Goal: Information Seeking & Learning: Compare options

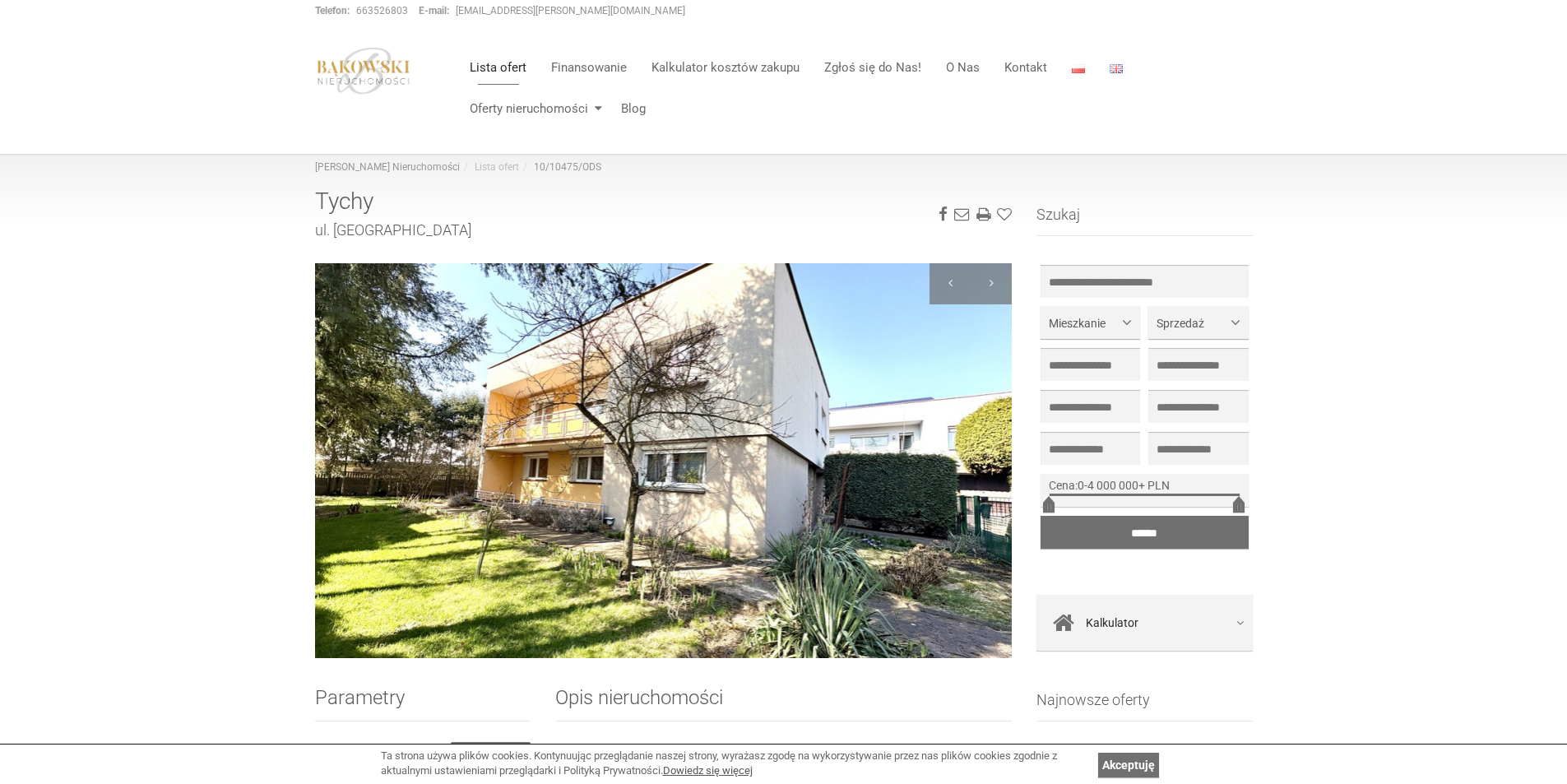
click at [800, 521] on img at bounding box center [663, 460] width 698 height 394
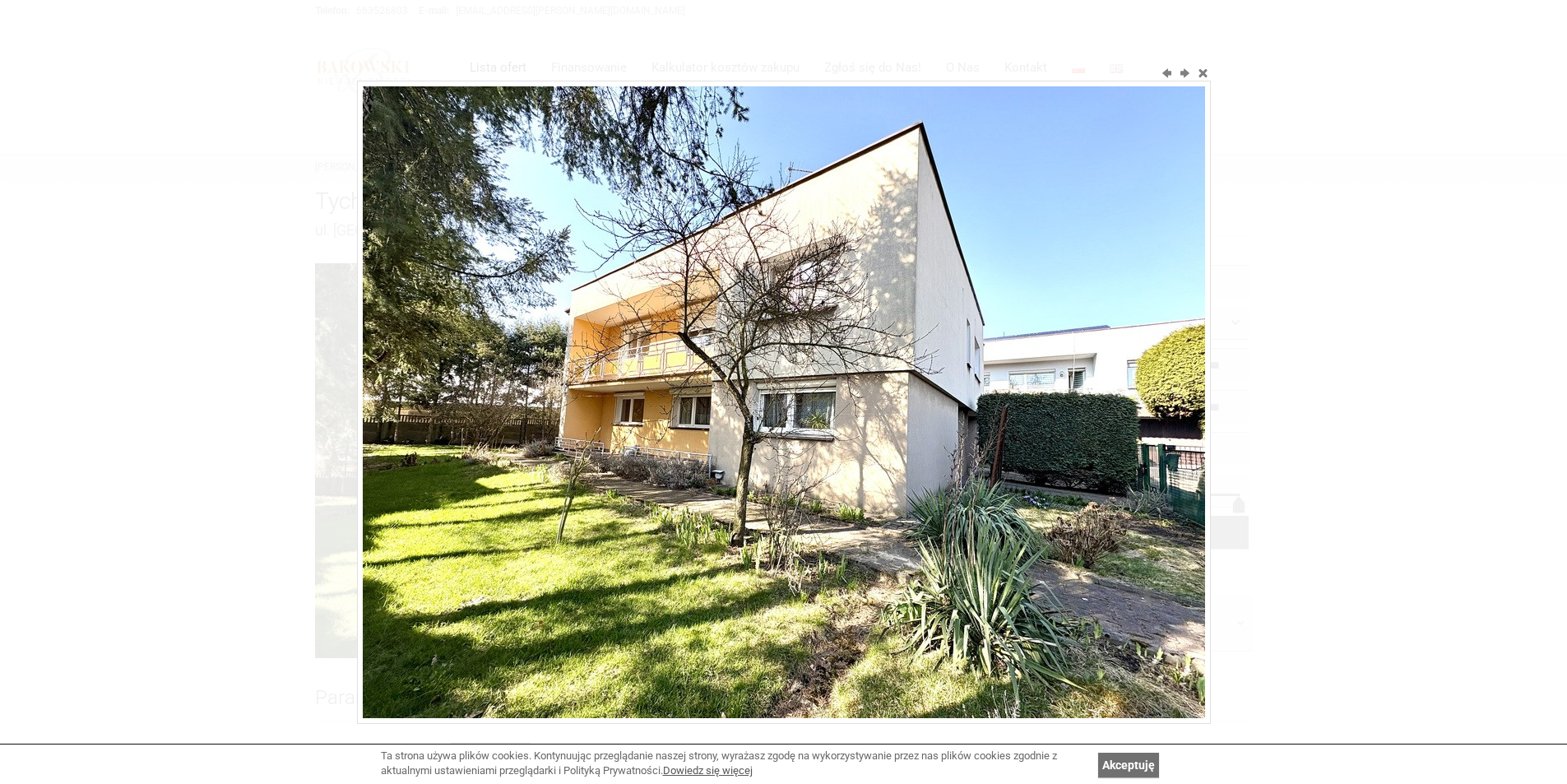
click at [1071, 399] on img at bounding box center [784, 402] width 842 height 631
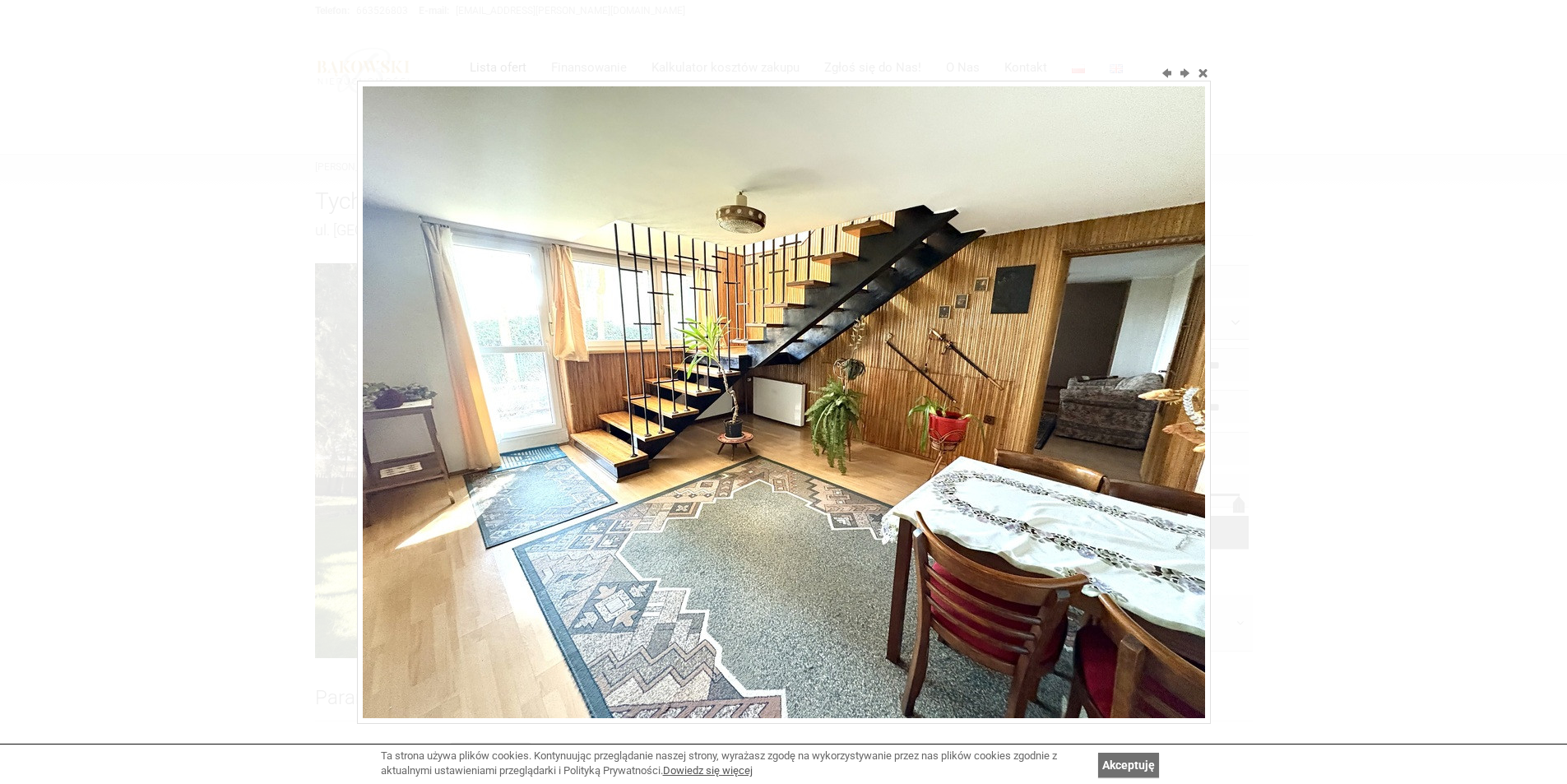
click at [1071, 399] on img at bounding box center [784, 402] width 842 height 631
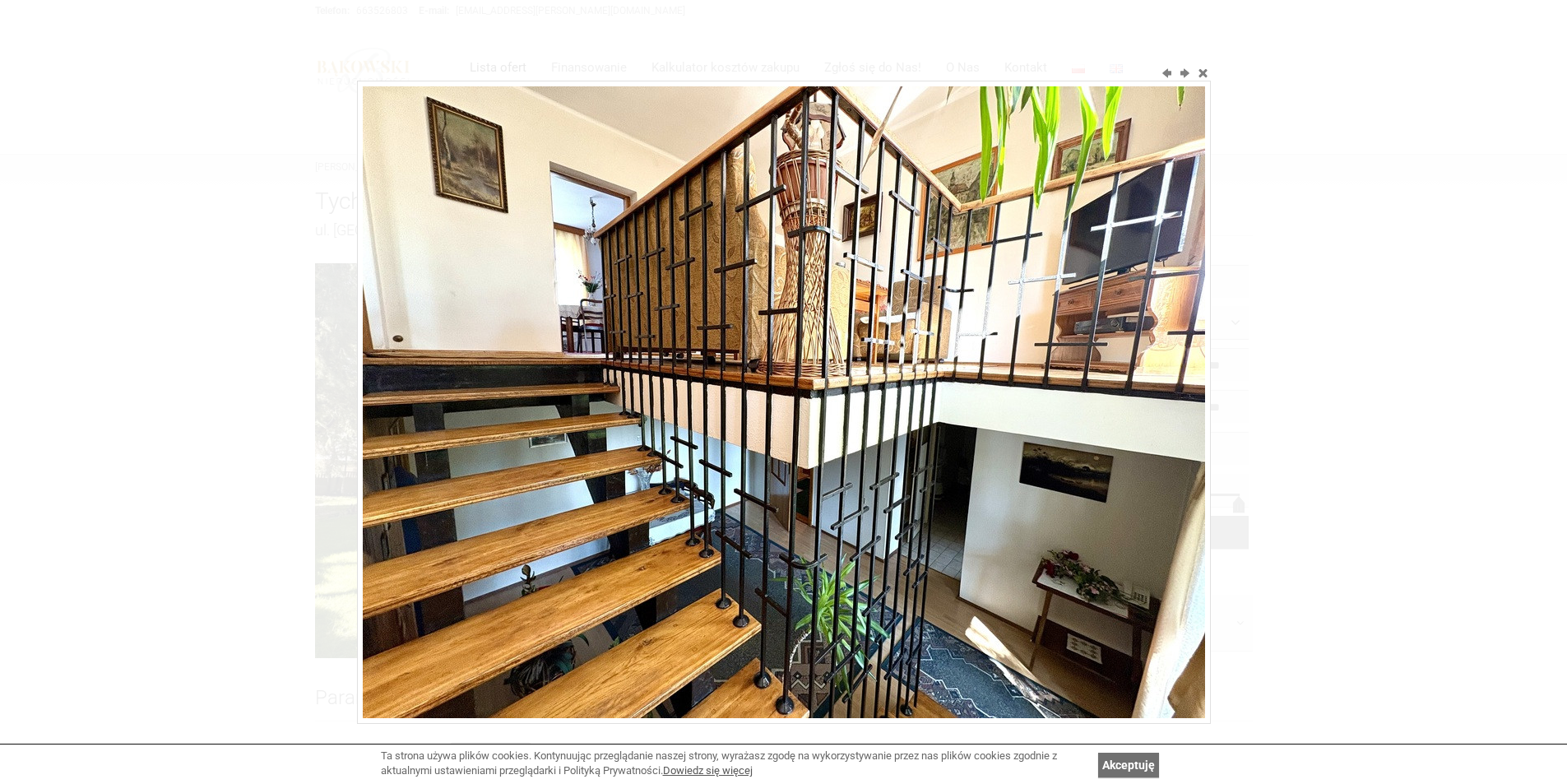
click at [1071, 399] on img at bounding box center [784, 402] width 842 height 631
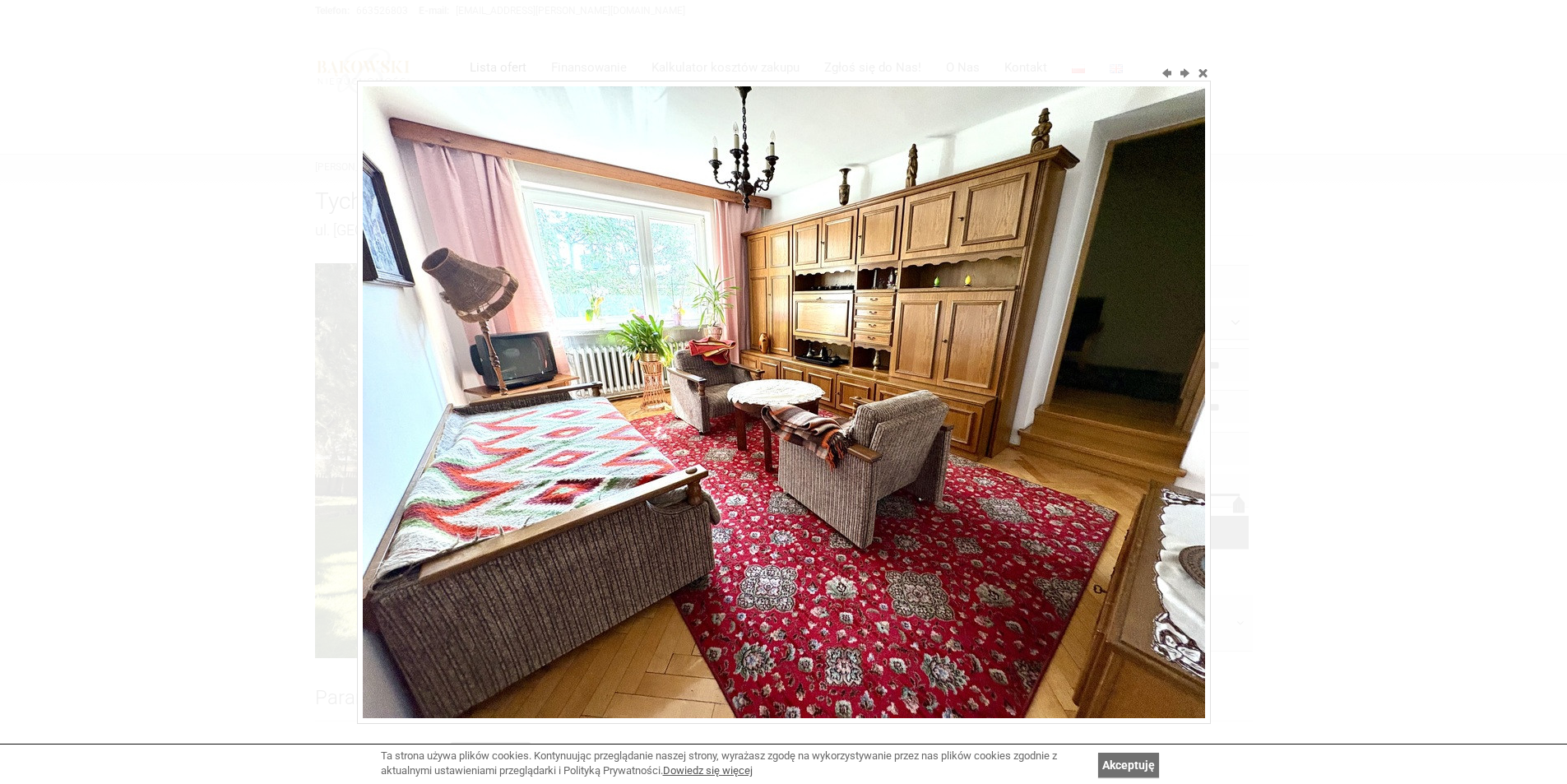
click at [1071, 399] on img at bounding box center [784, 402] width 842 height 631
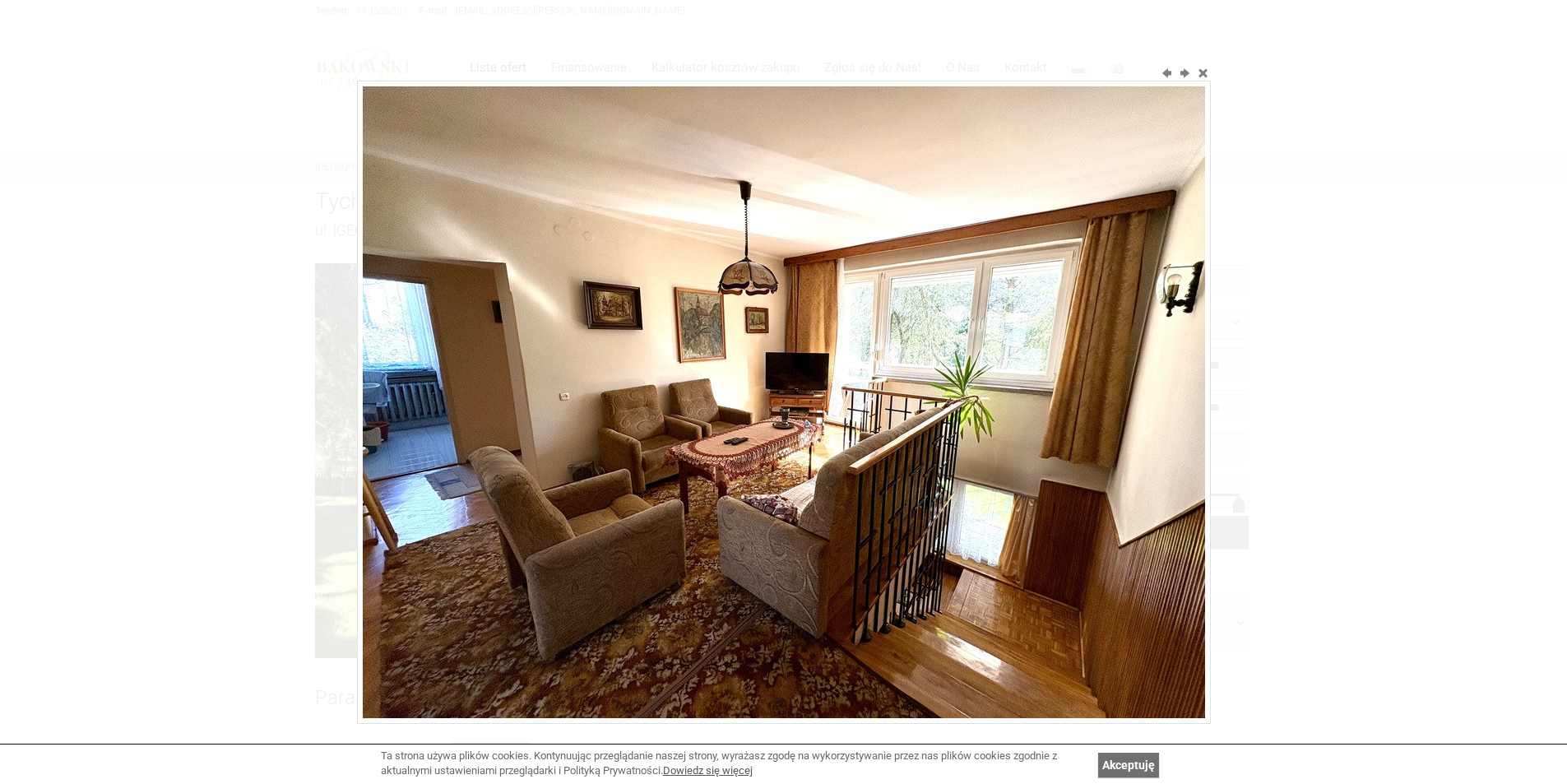
click at [1071, 399] on img at bounding box center [784, 402] width 842 height 631
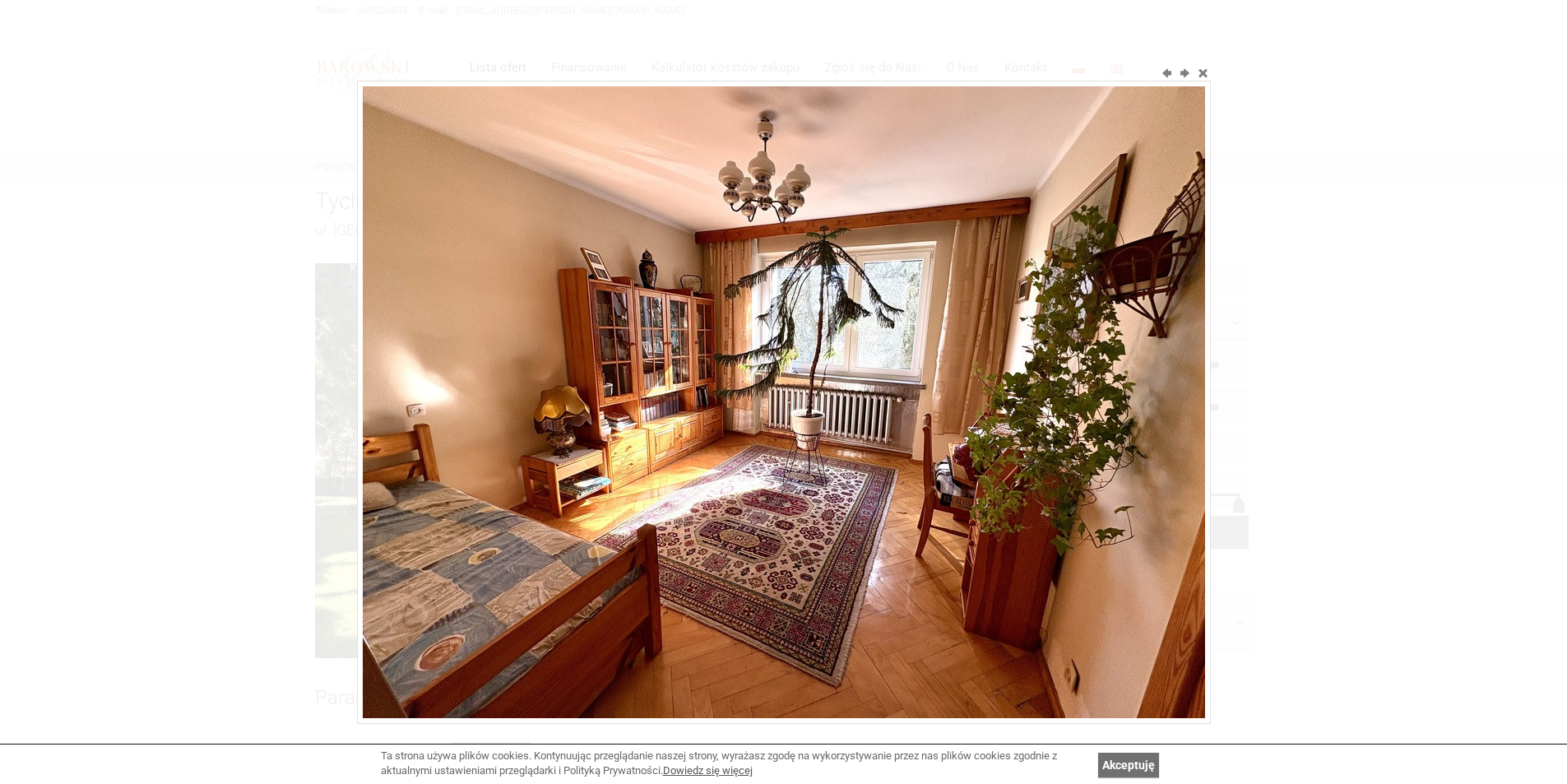
click at [1071, 399] on img at bounding box center [784, 402] width 842 height 631
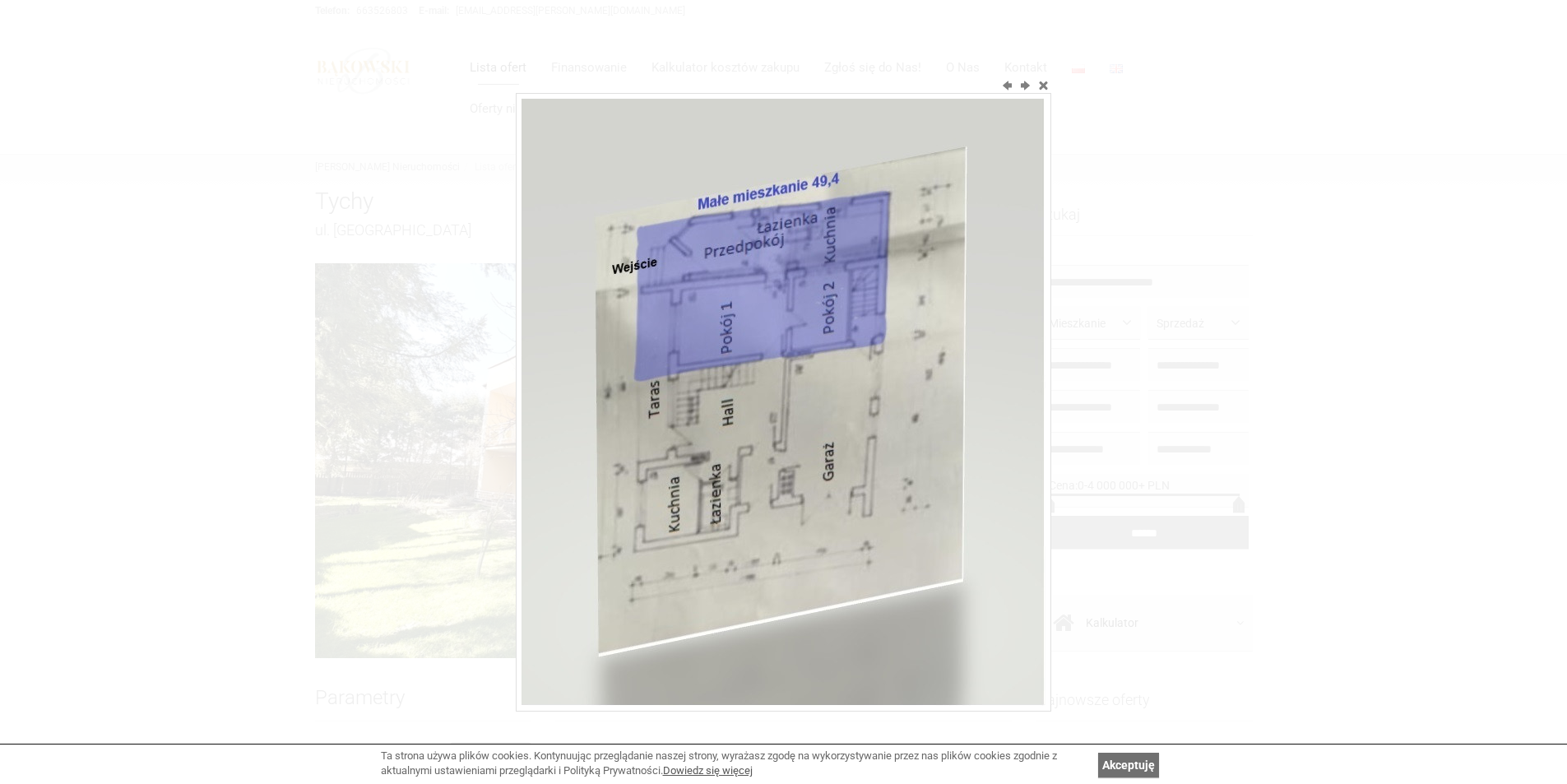
click at [1071, 399] on div at bounding box center [784, 392] width 1567 height 784
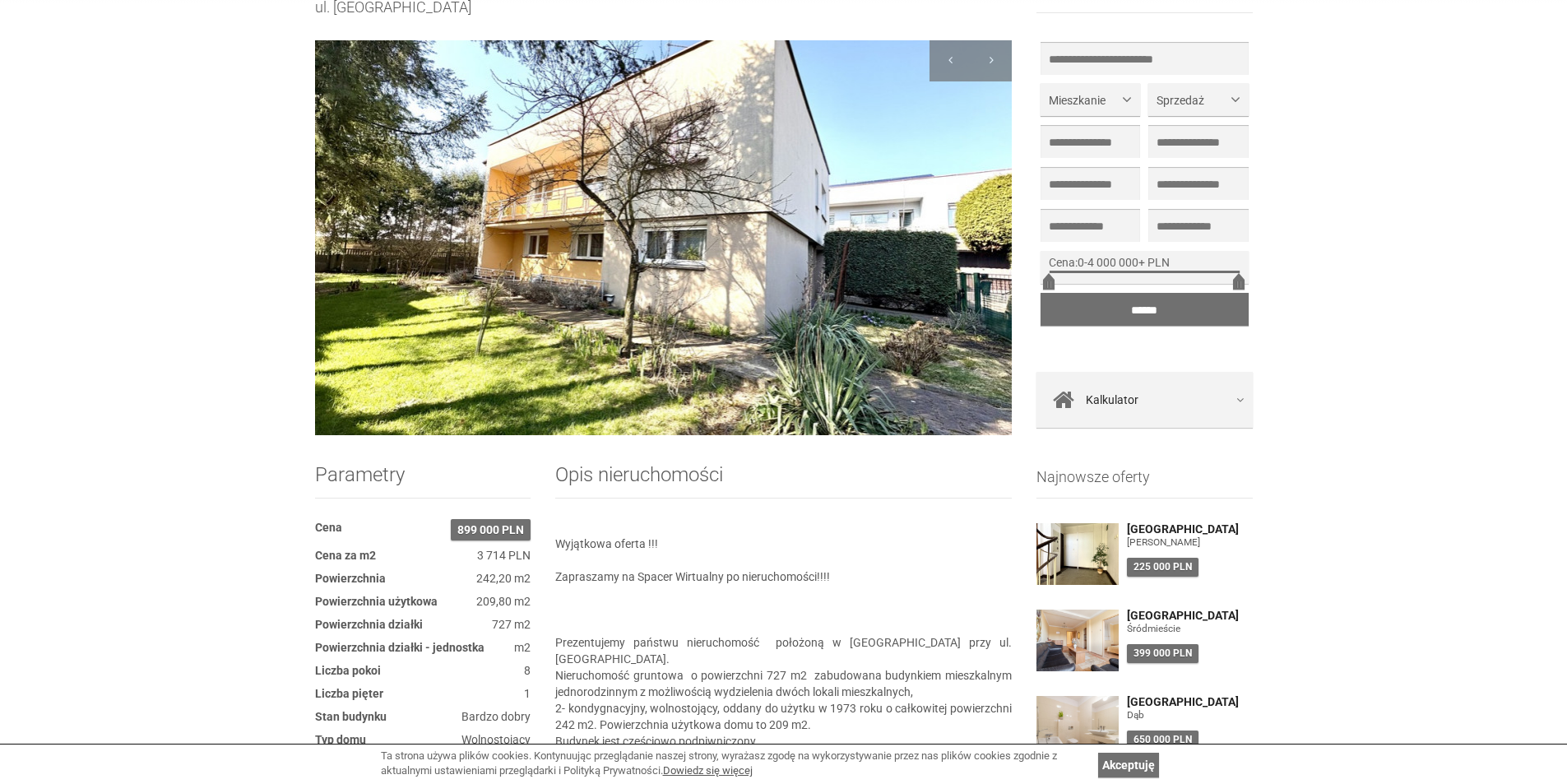
scroll to position [164, 0]
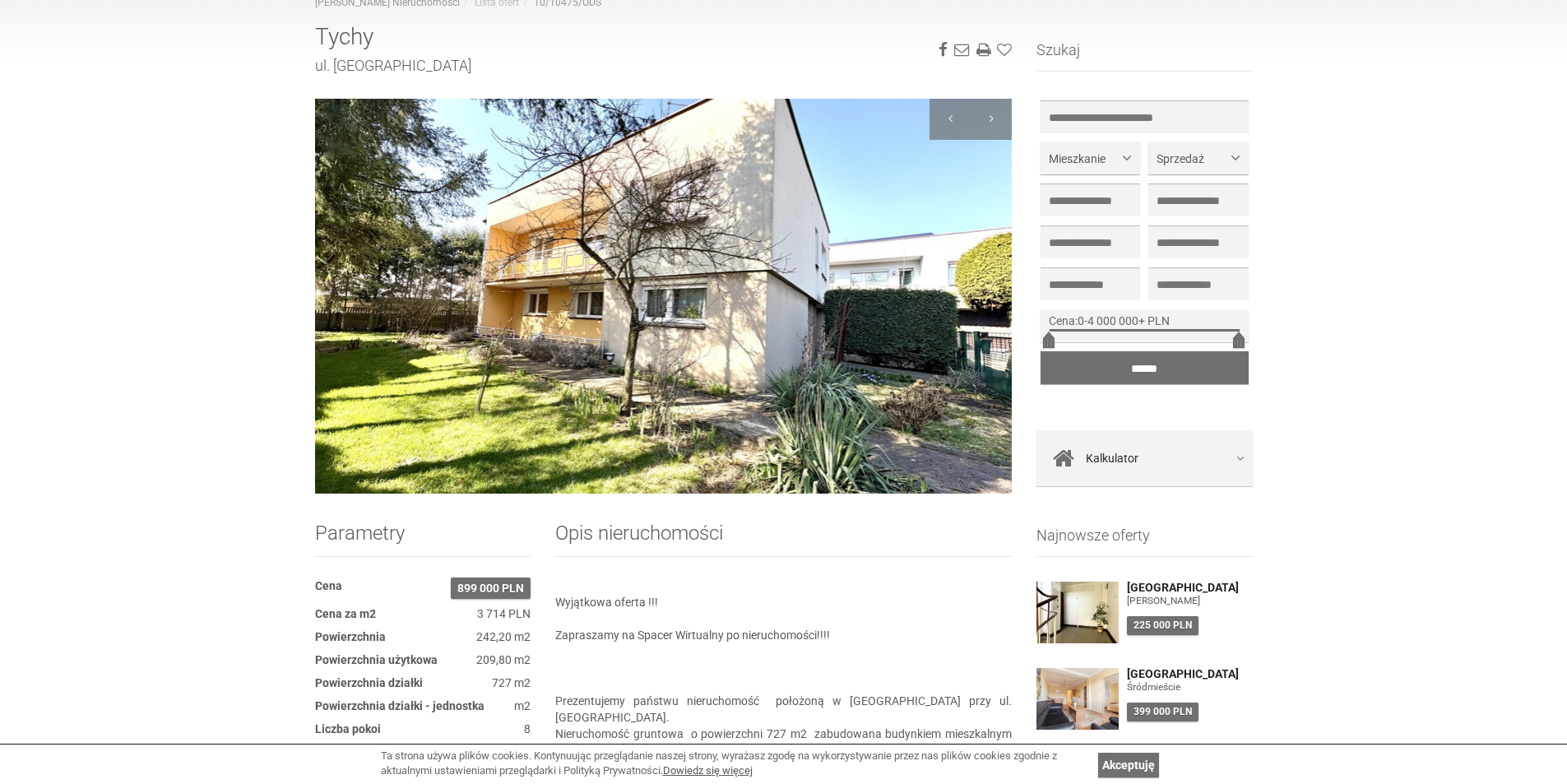
click at [841, 358] on img at bounding box center [663, 296] width 698 height 394
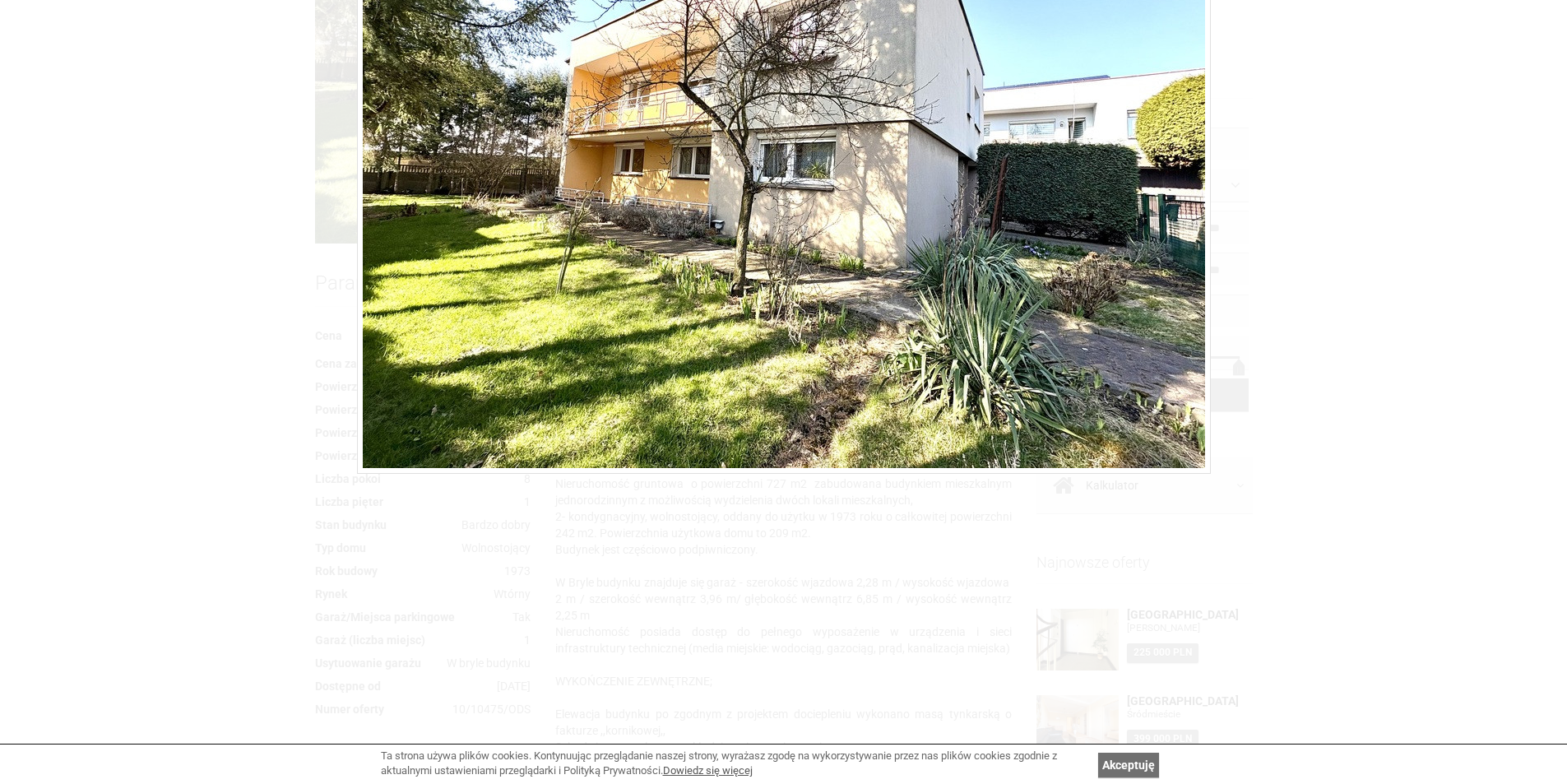
scroll to position [493, 0]
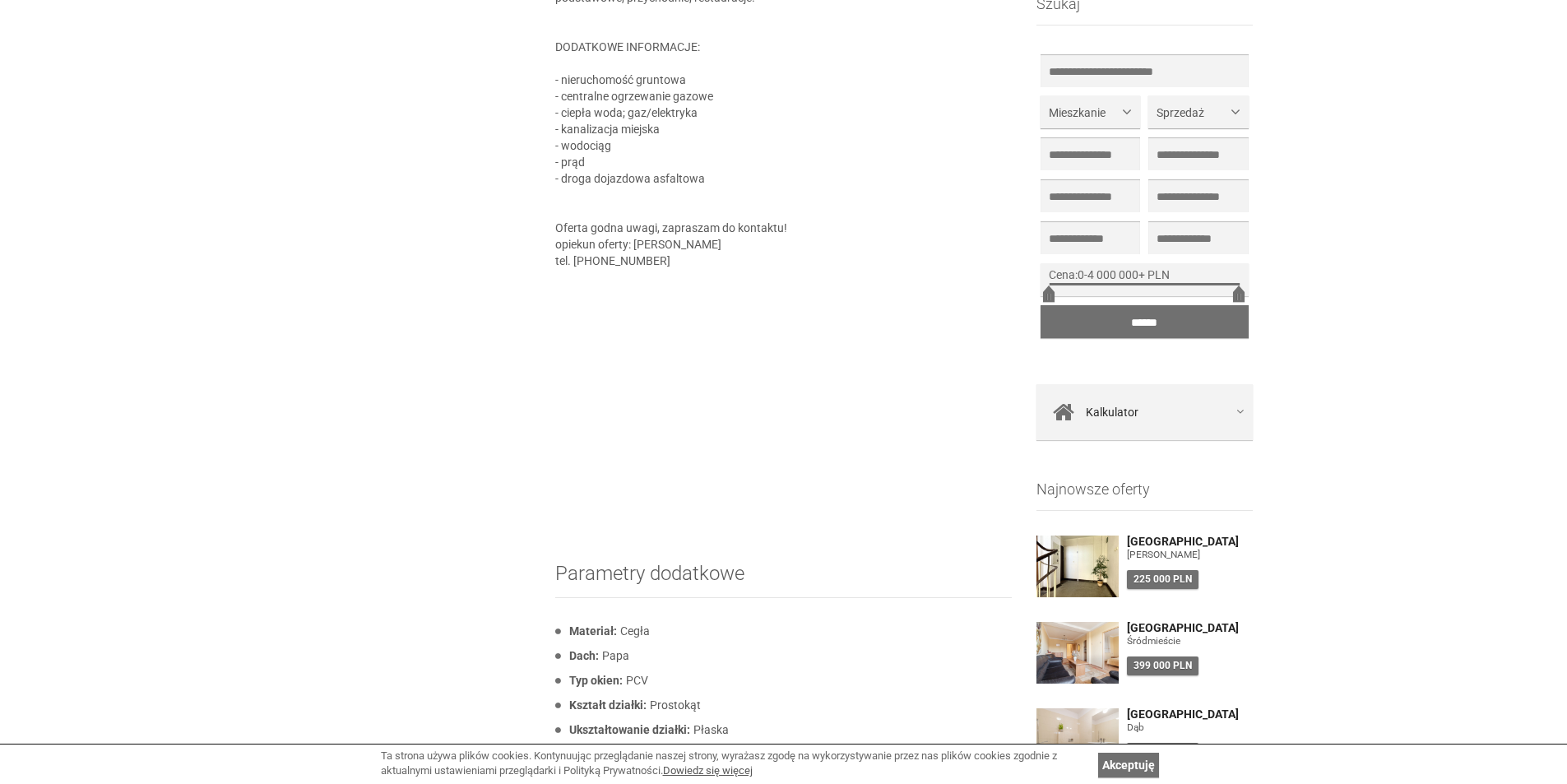
scroll to position [2138, 0]
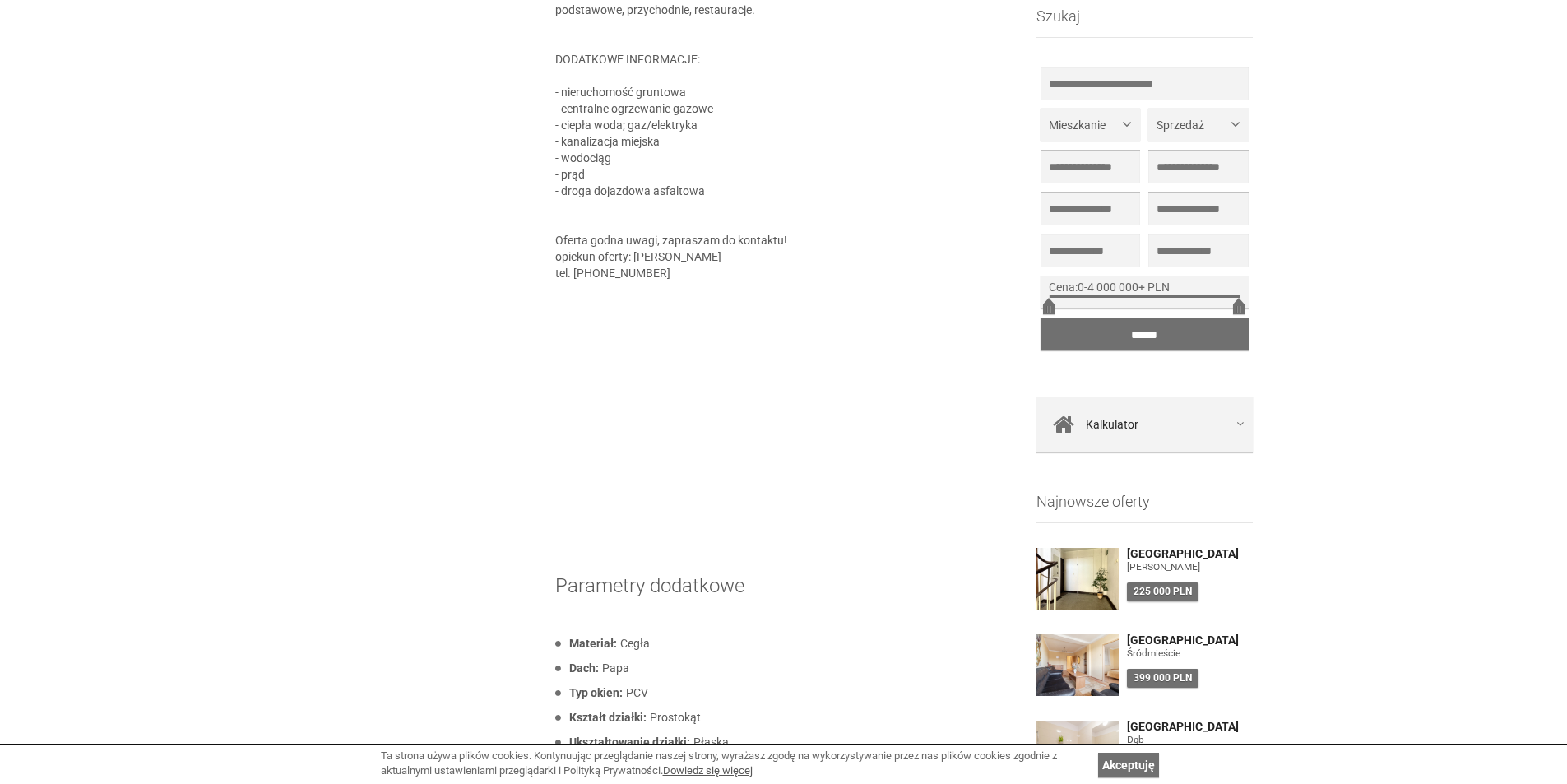
click at [1063, 582] on img at bounding box center [1078, 579] width 83 height 61
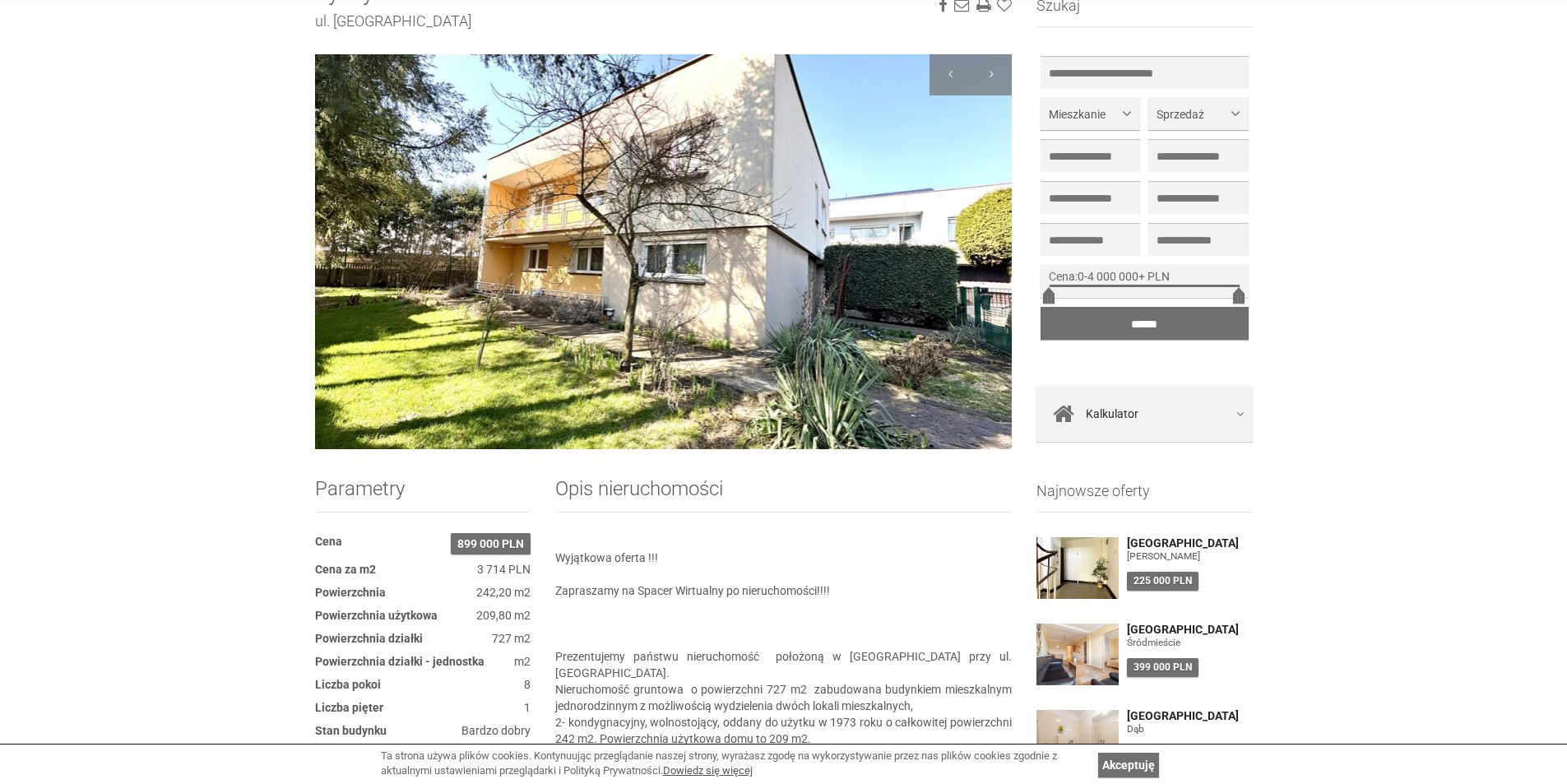
scroll to position [108, 0]
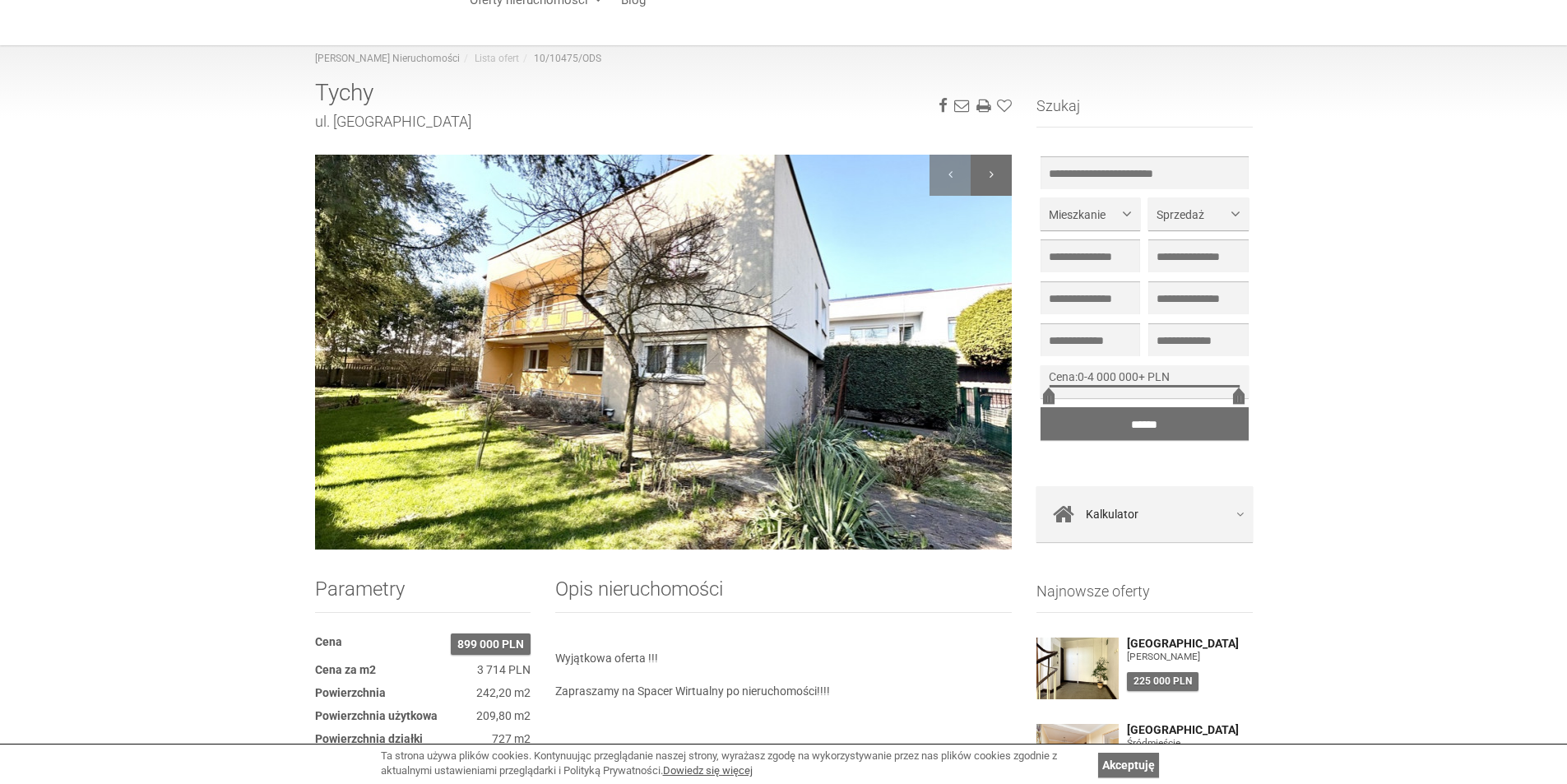
click at [995, 177] on div at bounding box center [991, 175] width 41 height 41
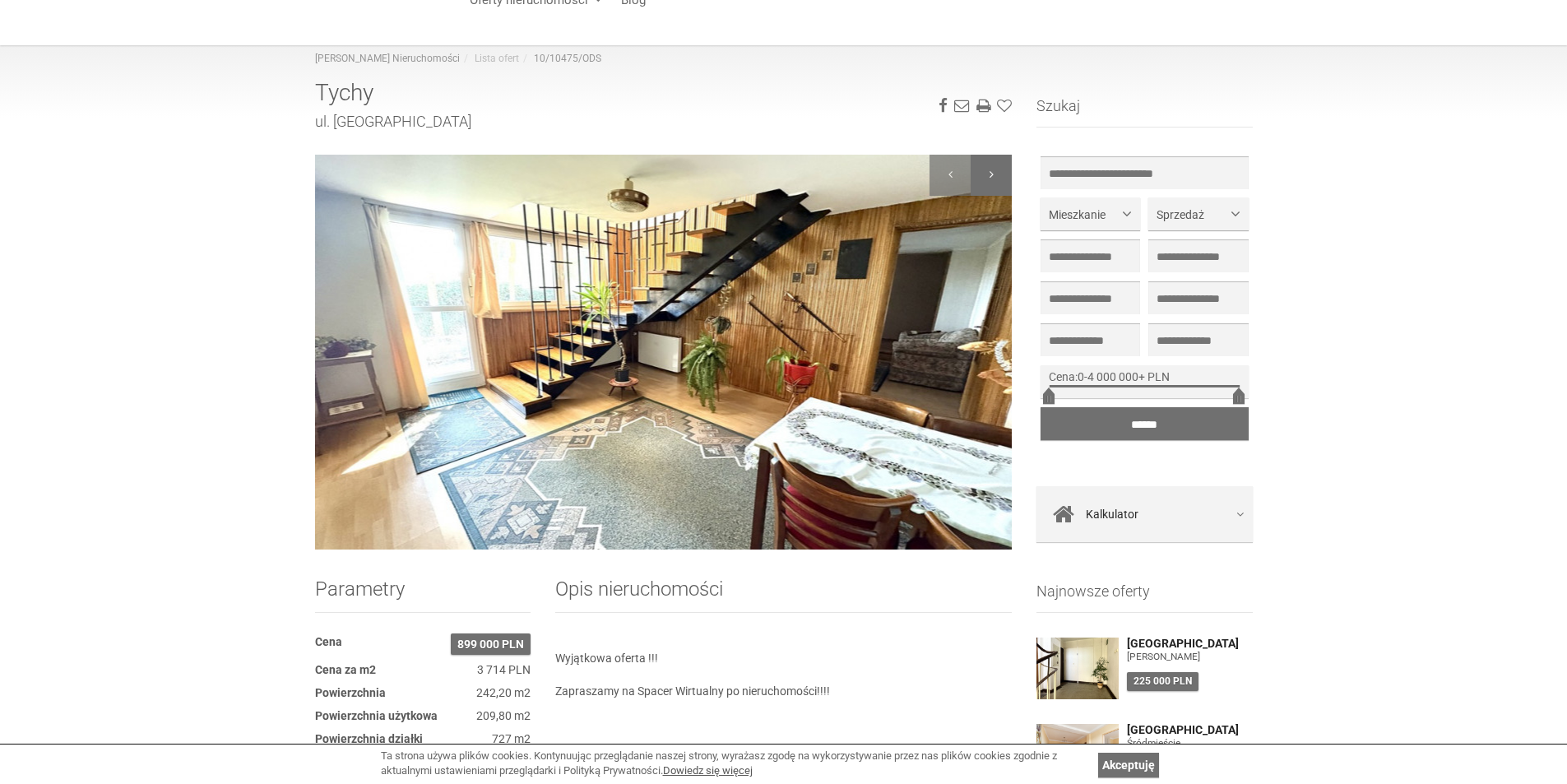
click at [995, 177] on div at bounding box center [991, 175] width 41 height 41
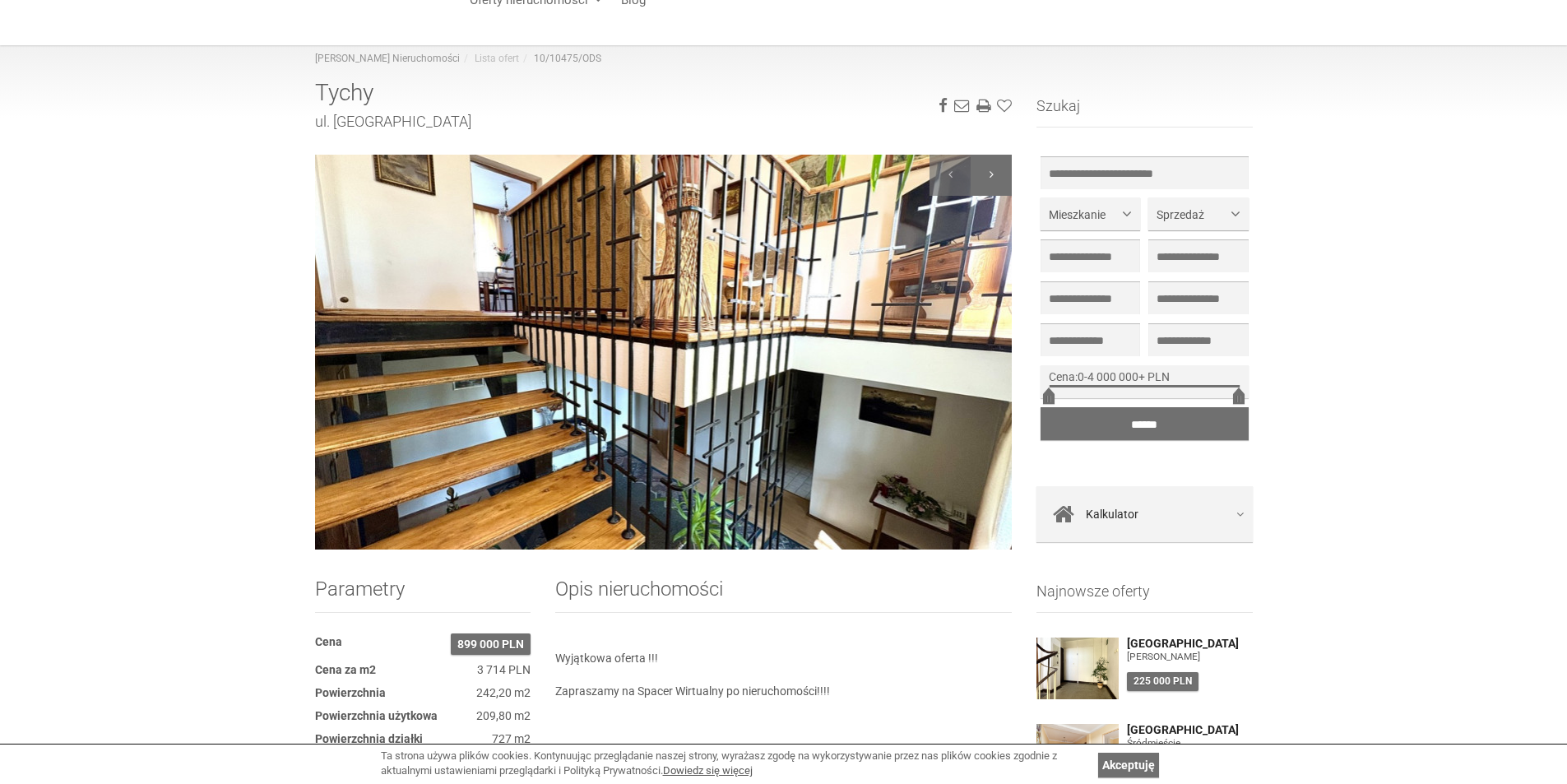
click at [995, 177] on div at bounding box center [991, 175] width 41 height 41
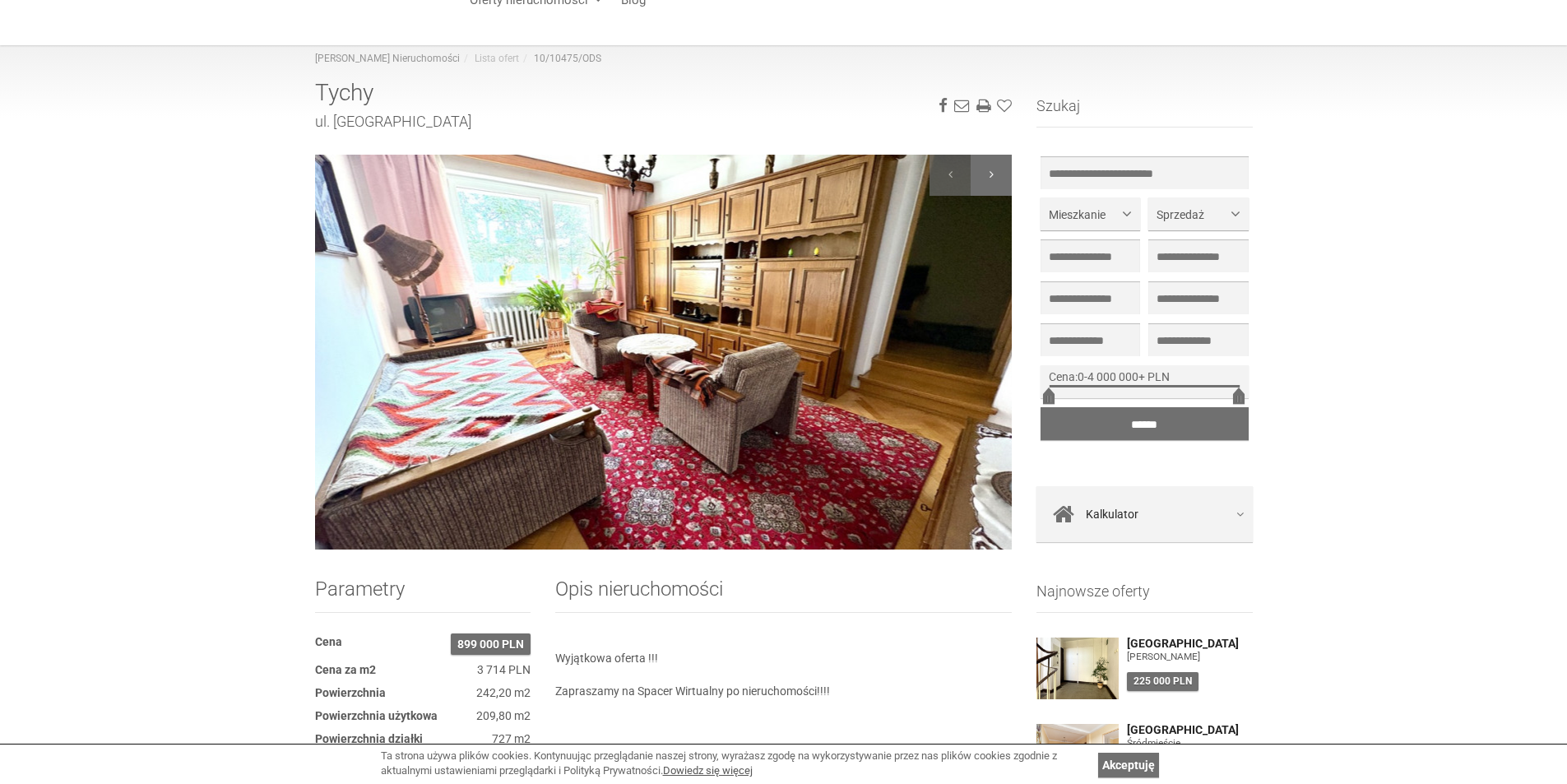
click at [995, 177] on div at bounding box center [991, 175] width 41 height 41
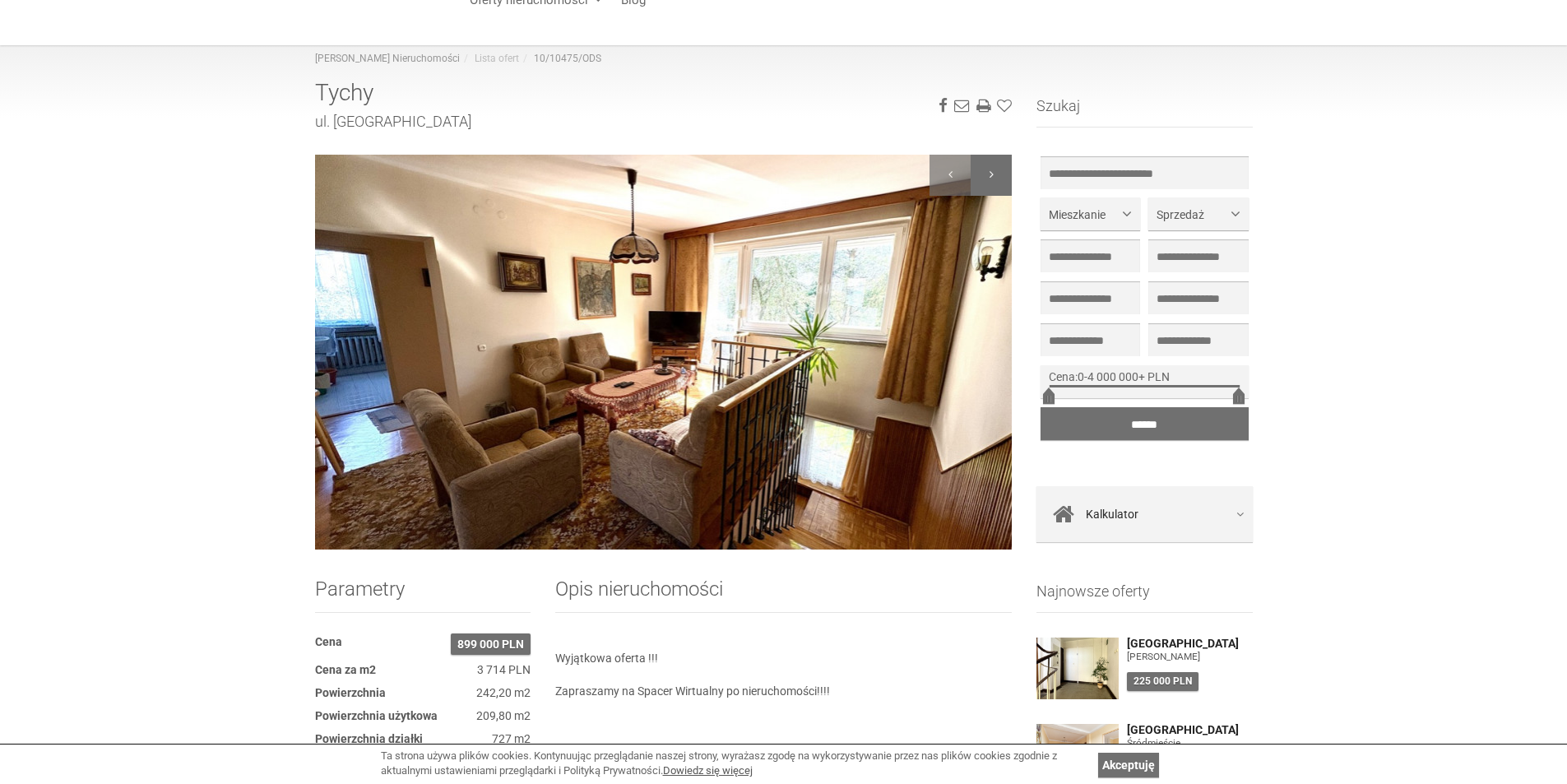
click at [995, 177] on div at bounding box center [991, 175] width 41 height 41
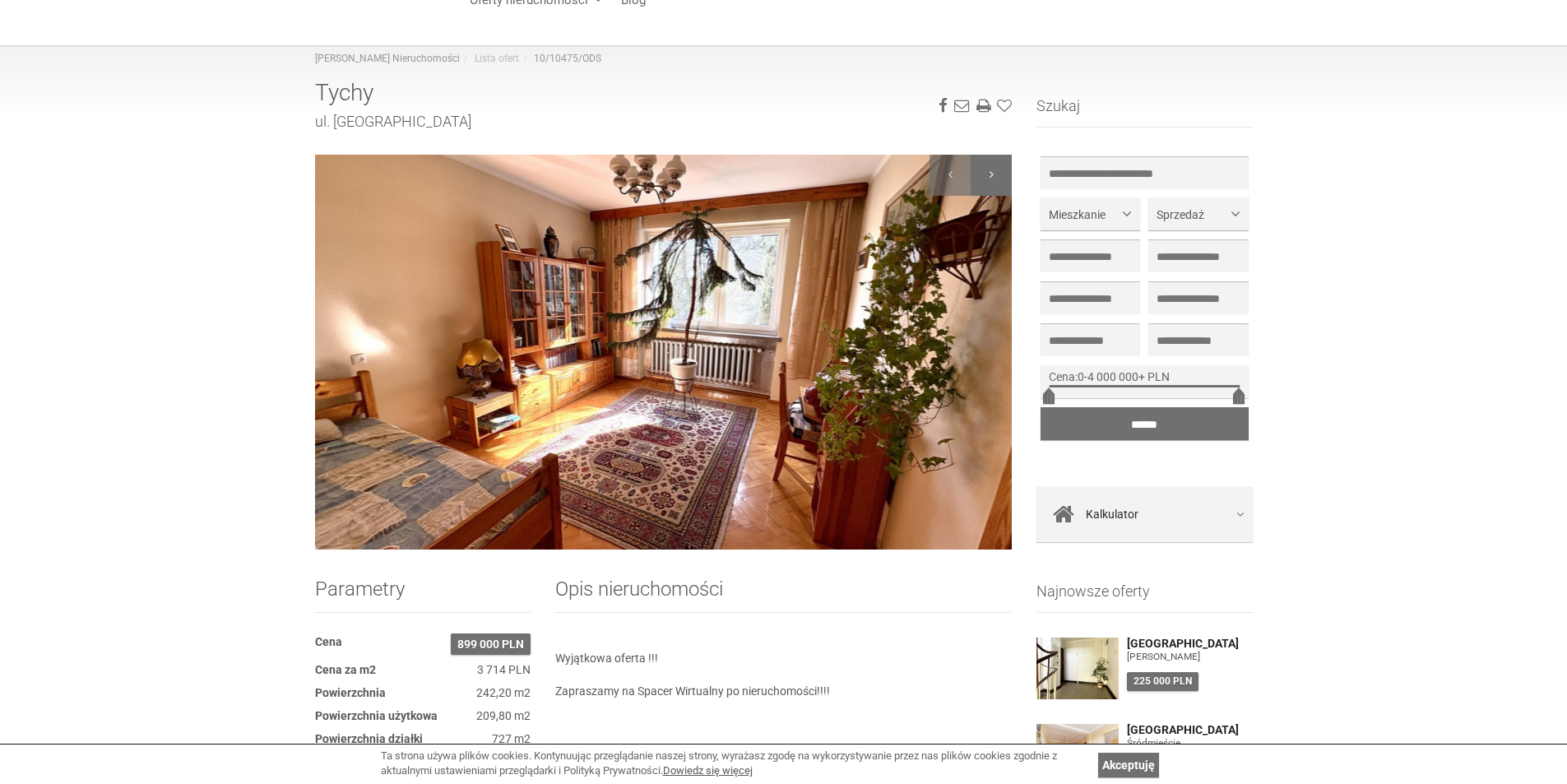
click at [995, 177] on div at bounding box center [991, 175] width 41 height 41
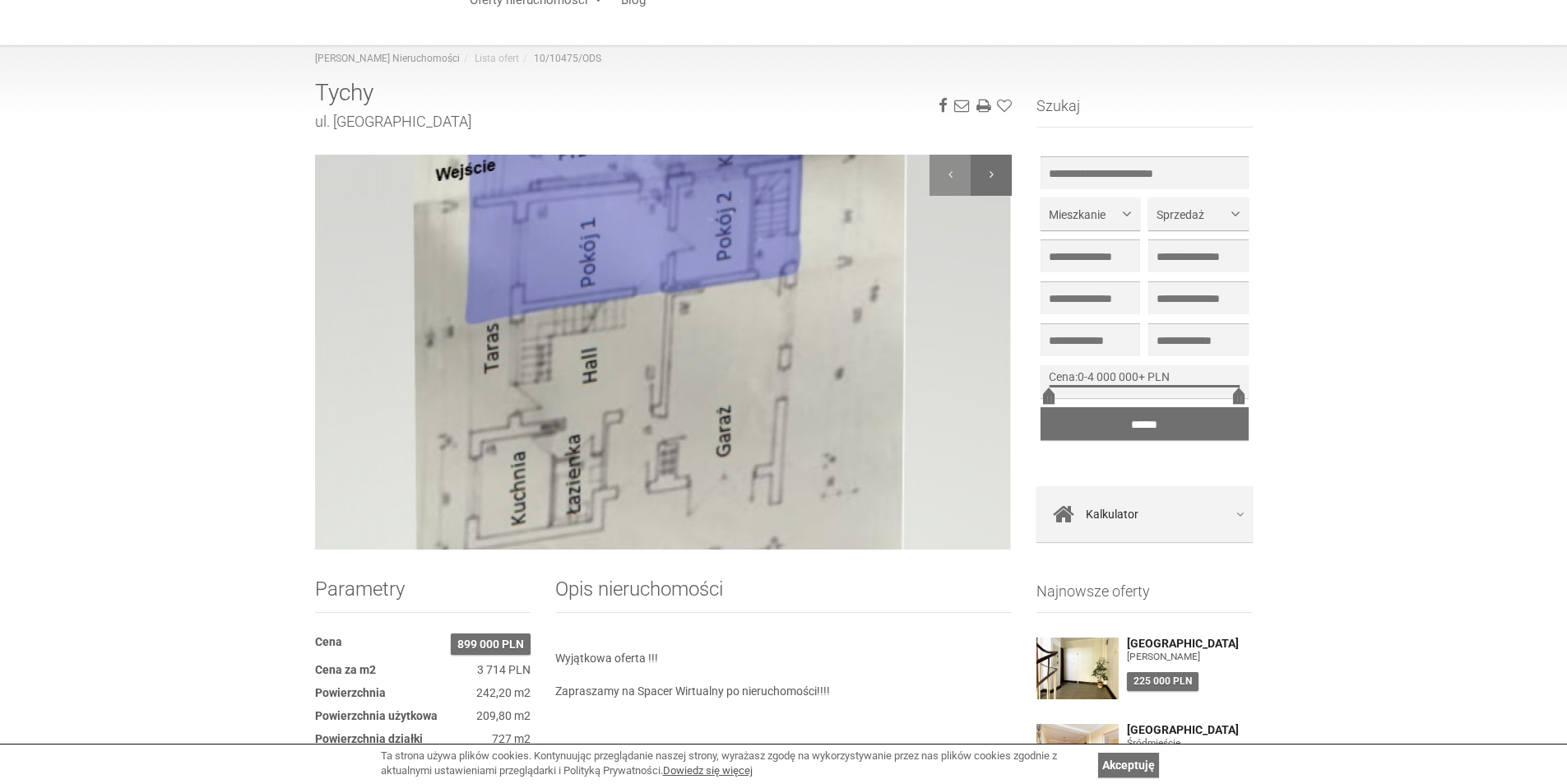
click at [995, 177] on div at bounding box center [991, 175] width 41 height 41
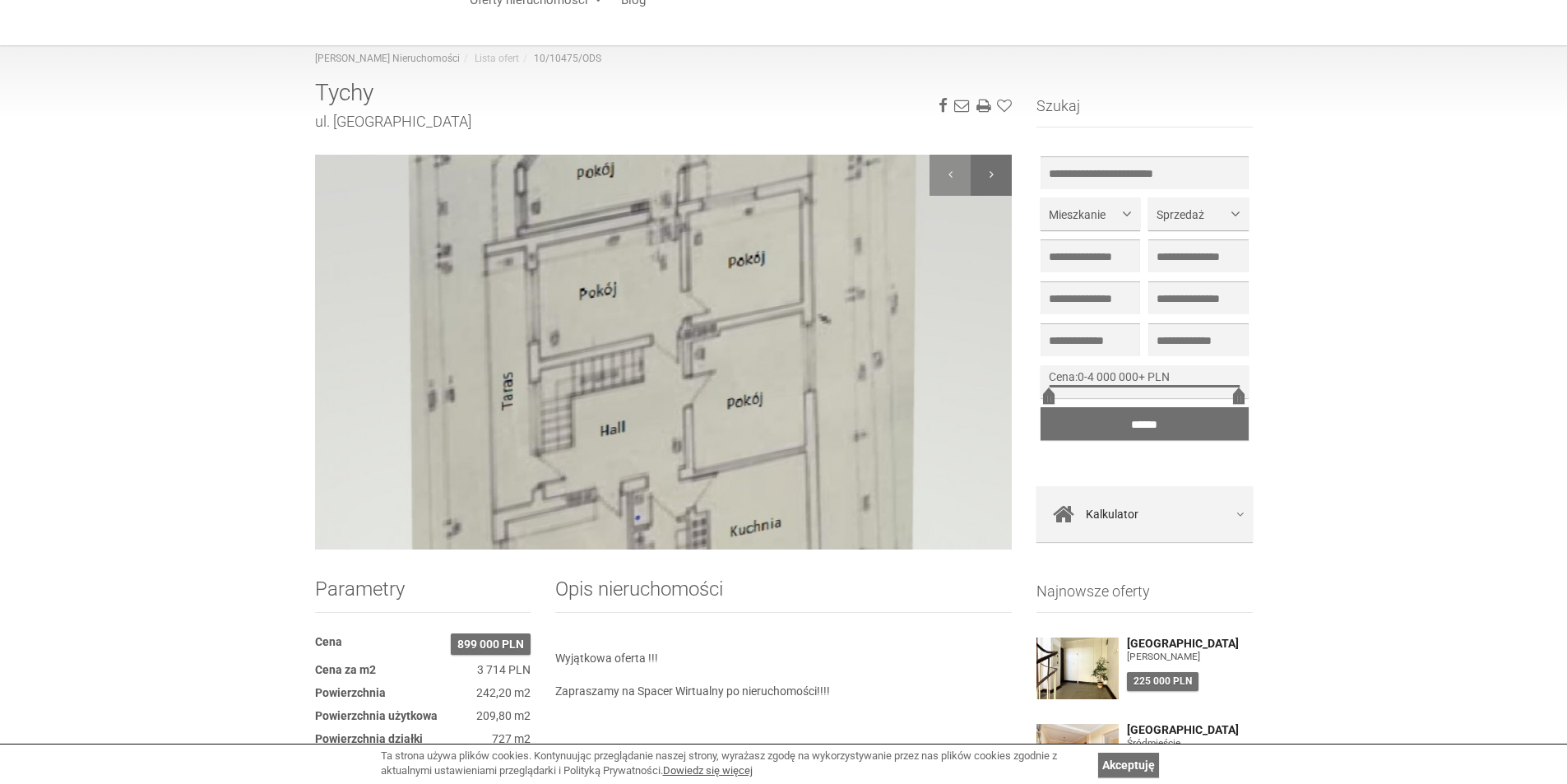
click at [995, 177] on div at bounding box center [991, 175] width 41 height 41
click at [968, 178] on div at bounding box center [950, 175] width 41 height 41
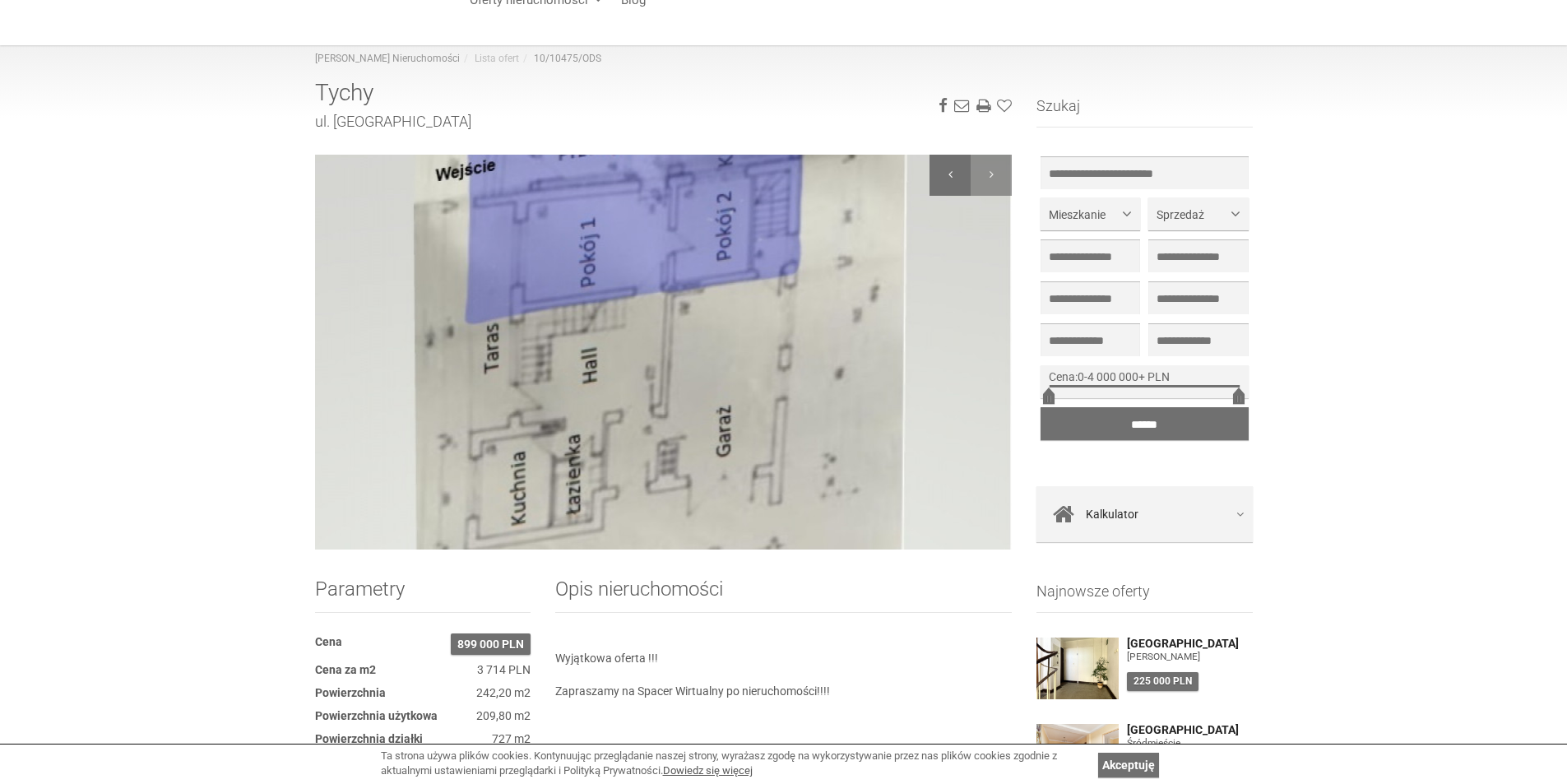
click at [968, 178] on div at bounding box center [950, 175] width 41 height 41
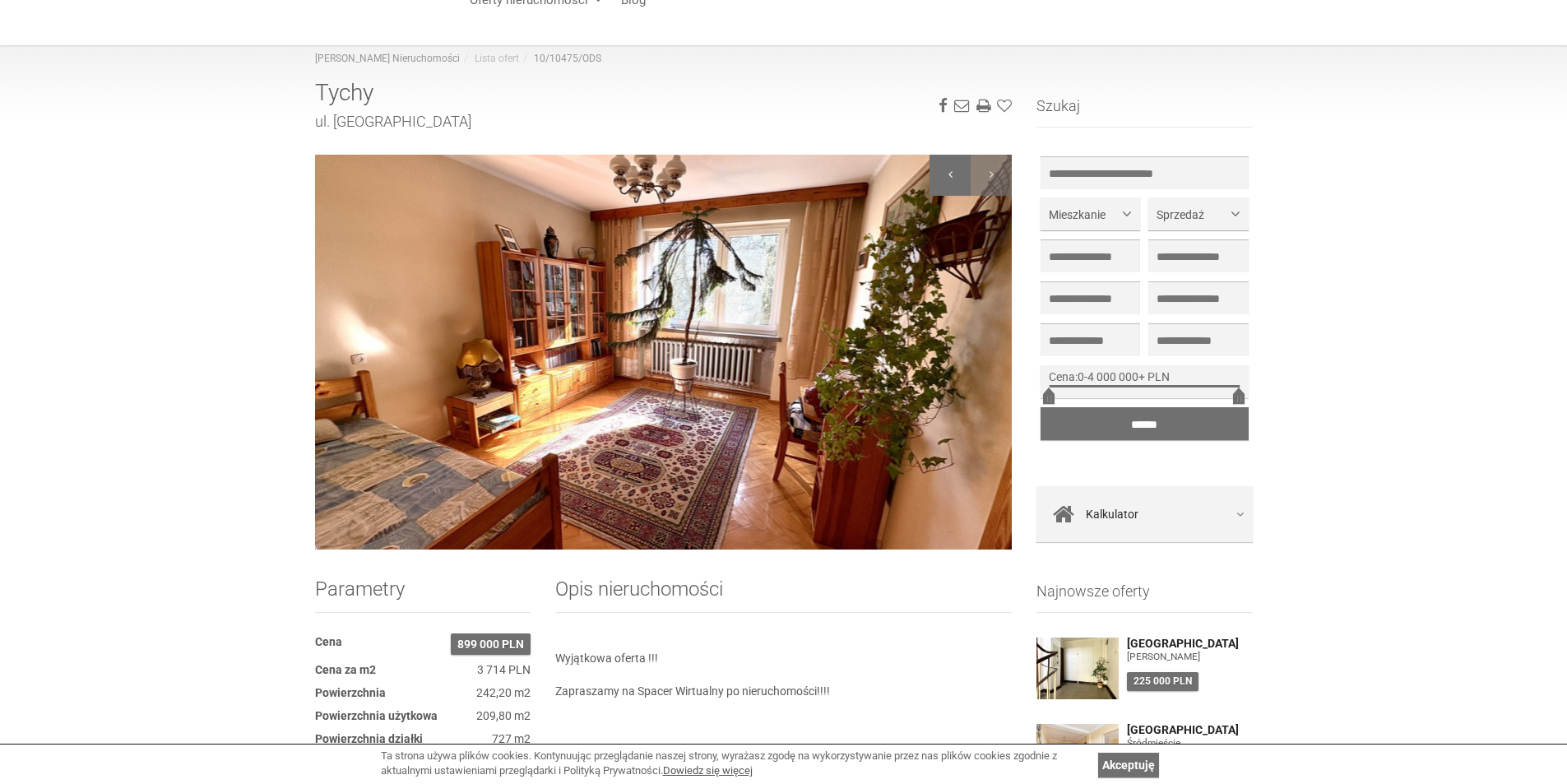
click at [968, 178] on div at bounding box center [950, 175] width 41 height 41
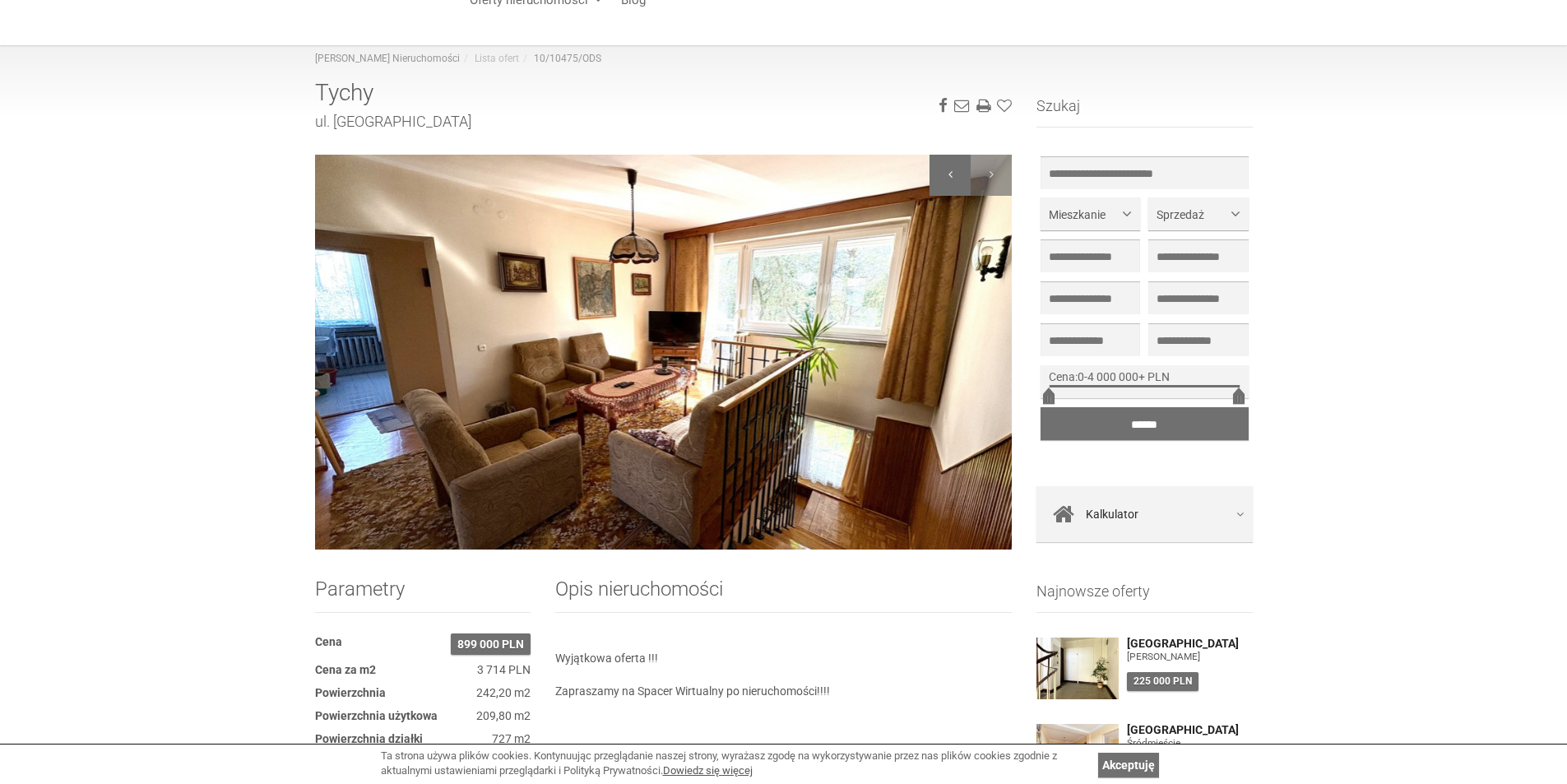
click at [967, 178] on div at bounding box center [950, 175] width 41 height 41
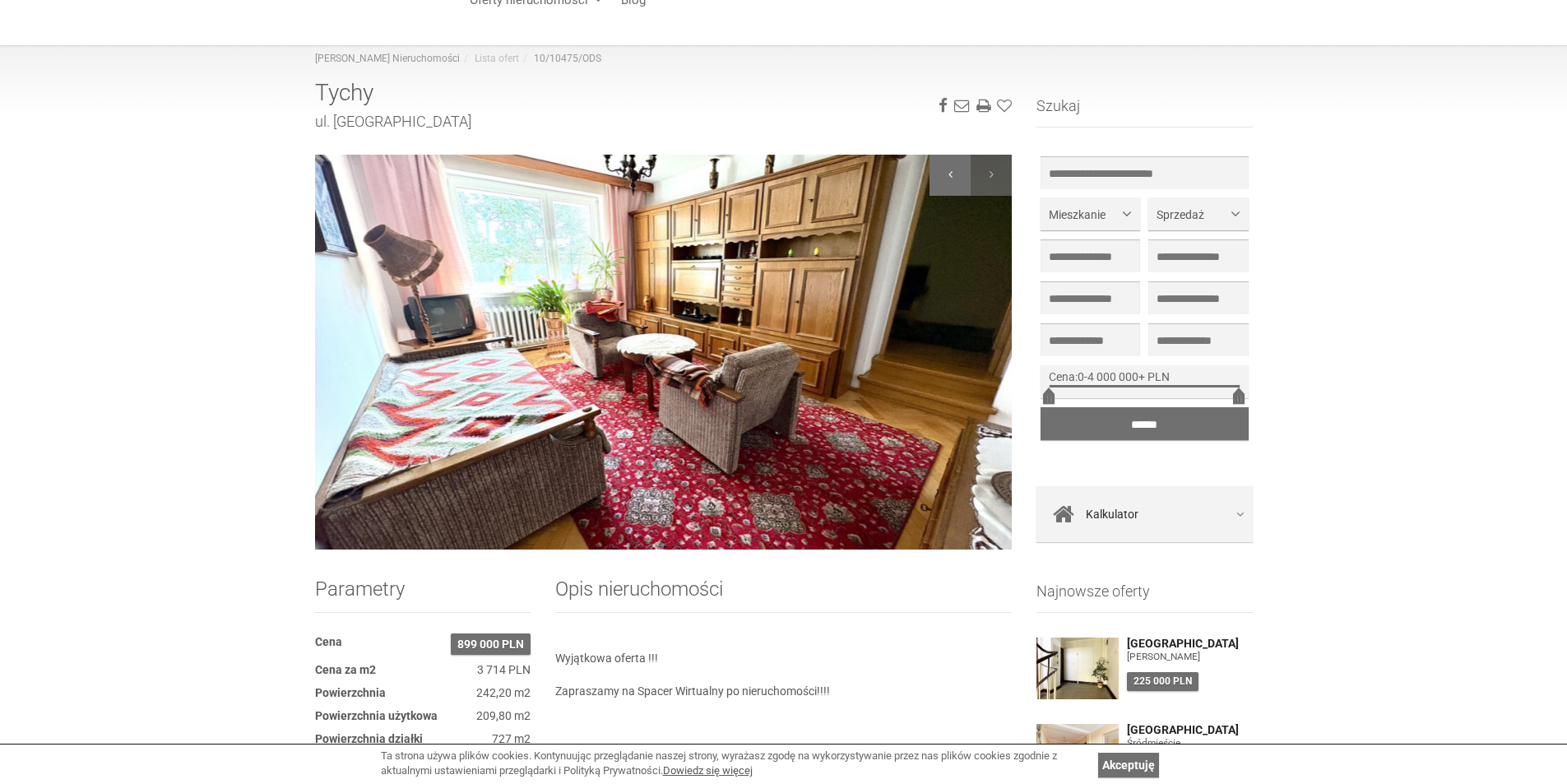
click at [967, 178] on div at bounding box center [950, 175] width 41 height 41
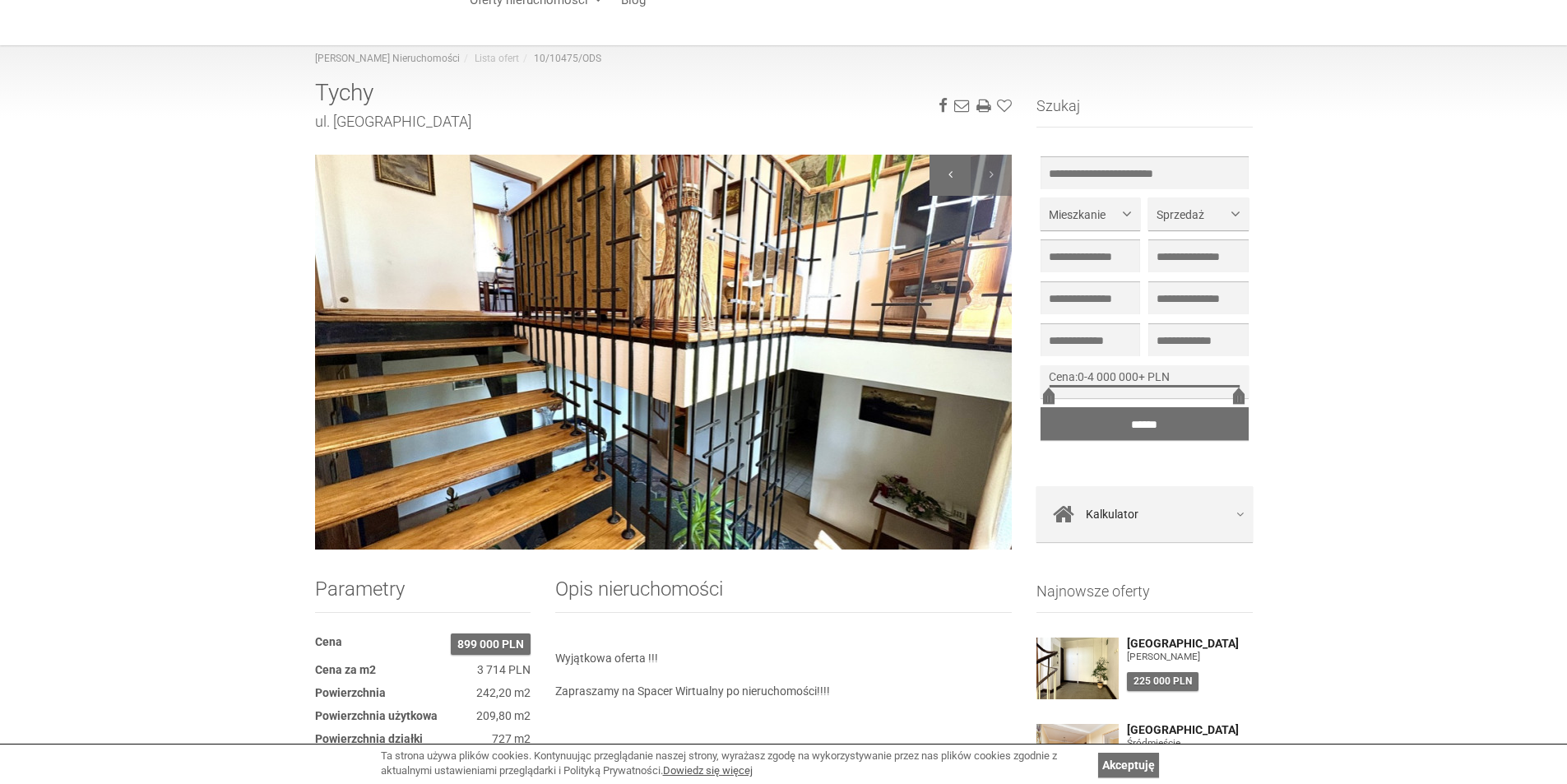
click at [967, 178] on div at bounding box center [950, 175] width 41 height 41
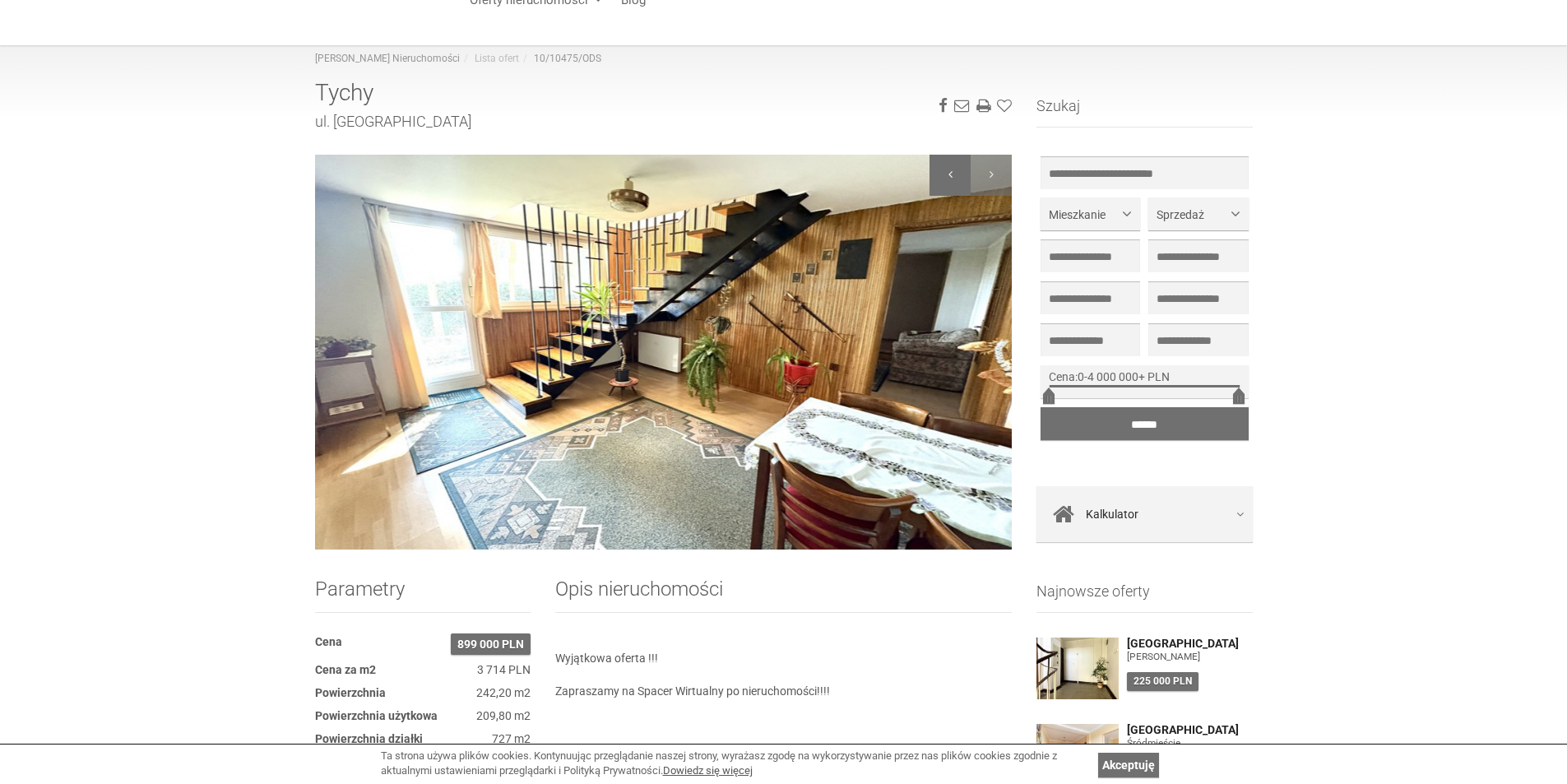
click at [967, 178] on div at bounding box center [950, 175] width 41 height 41
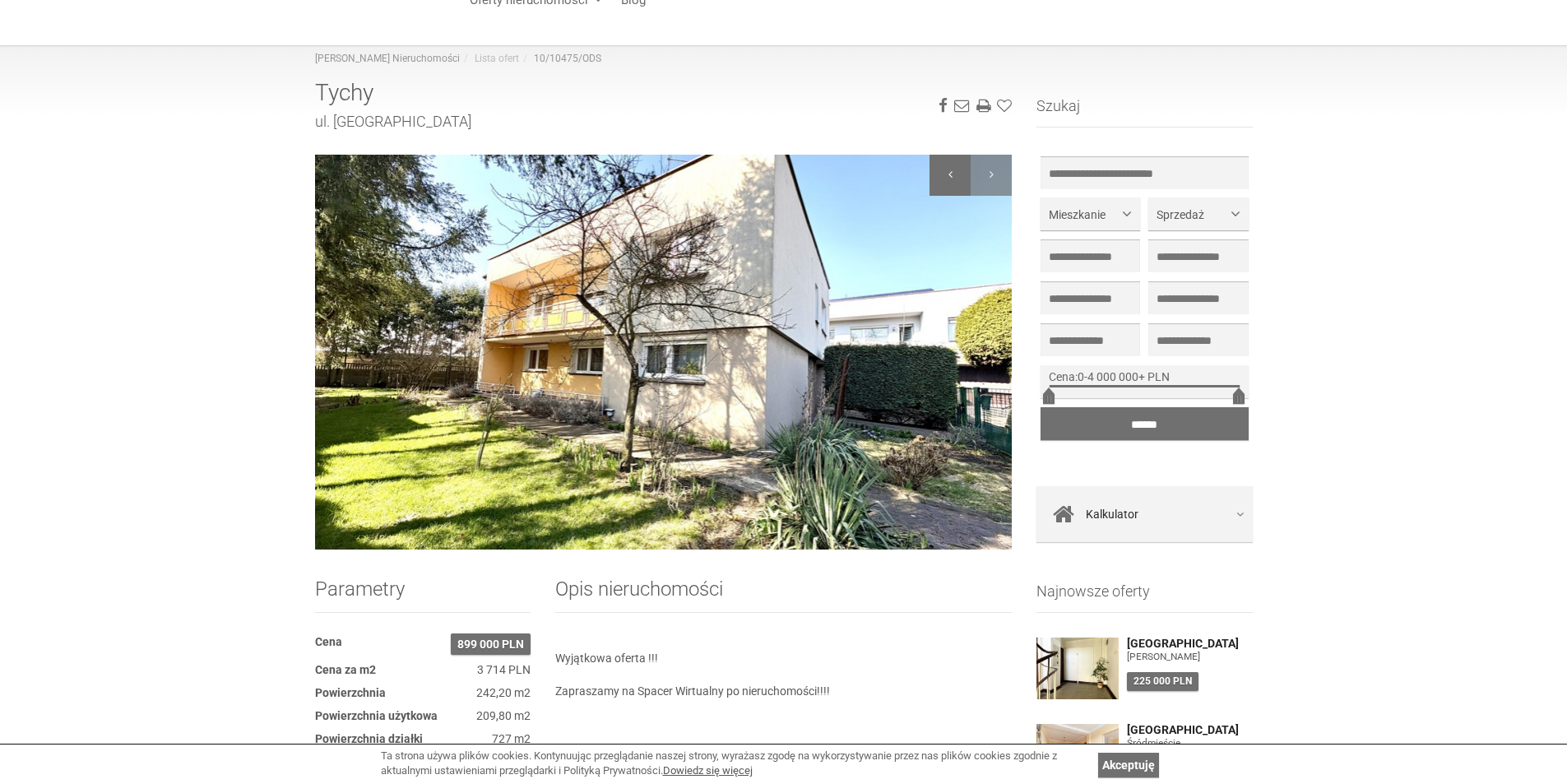
click at [967, 178] on div at bounding box center [950, 175] width 41 height 41
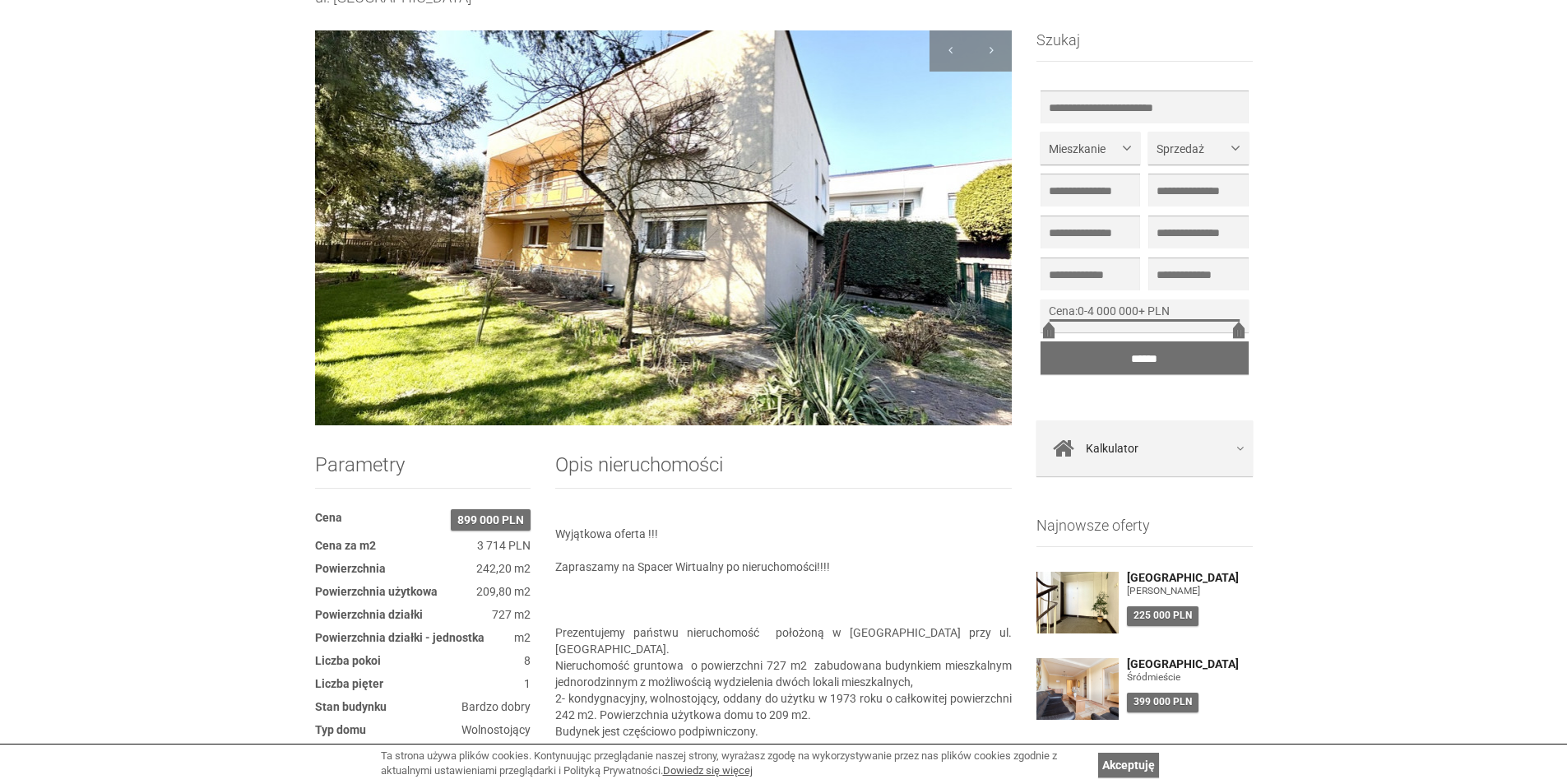
scroll to position [273, 0]
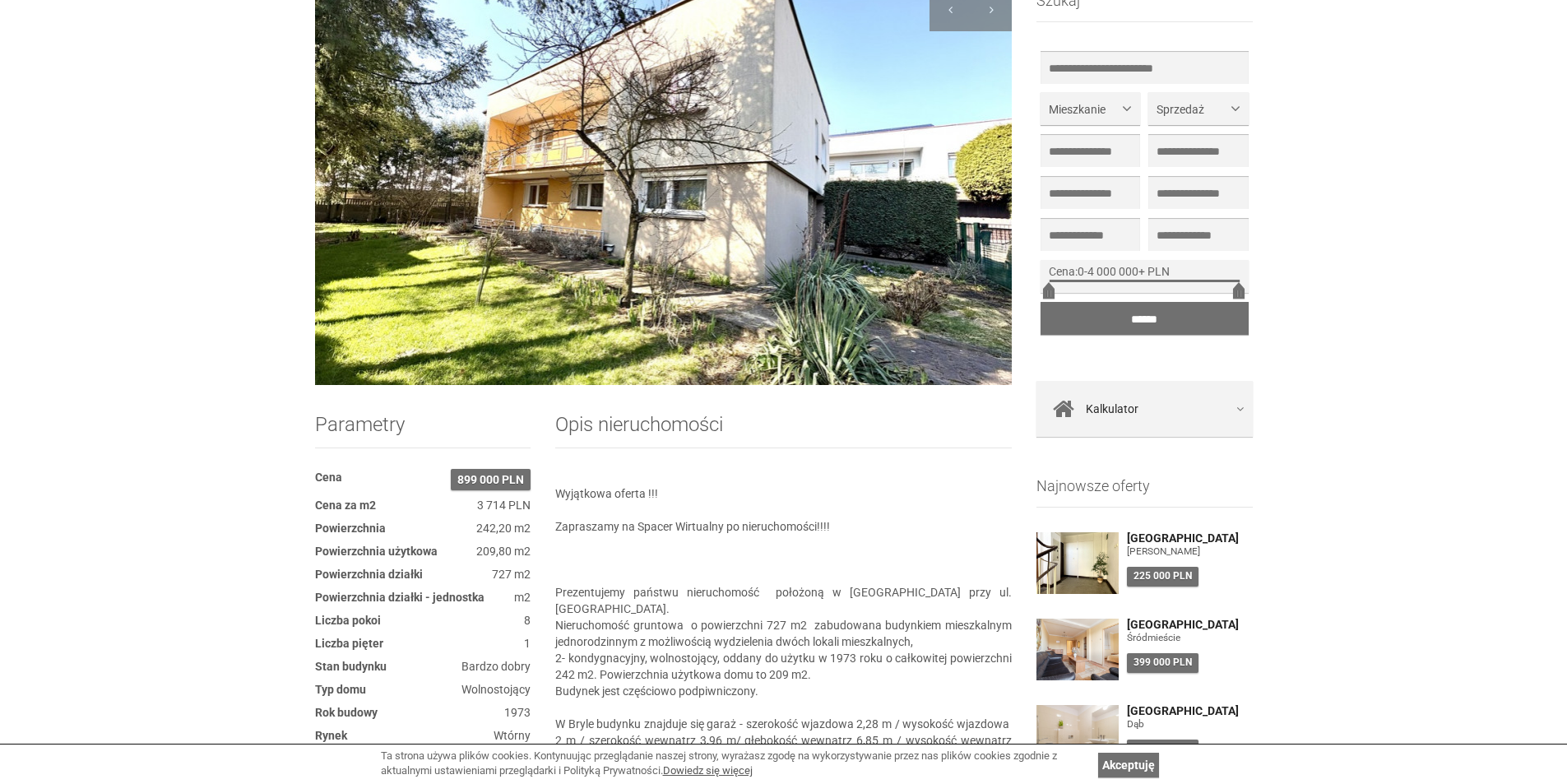
click at [1077, 566] on img at bounding box center [1078, 562] width 83 height 61
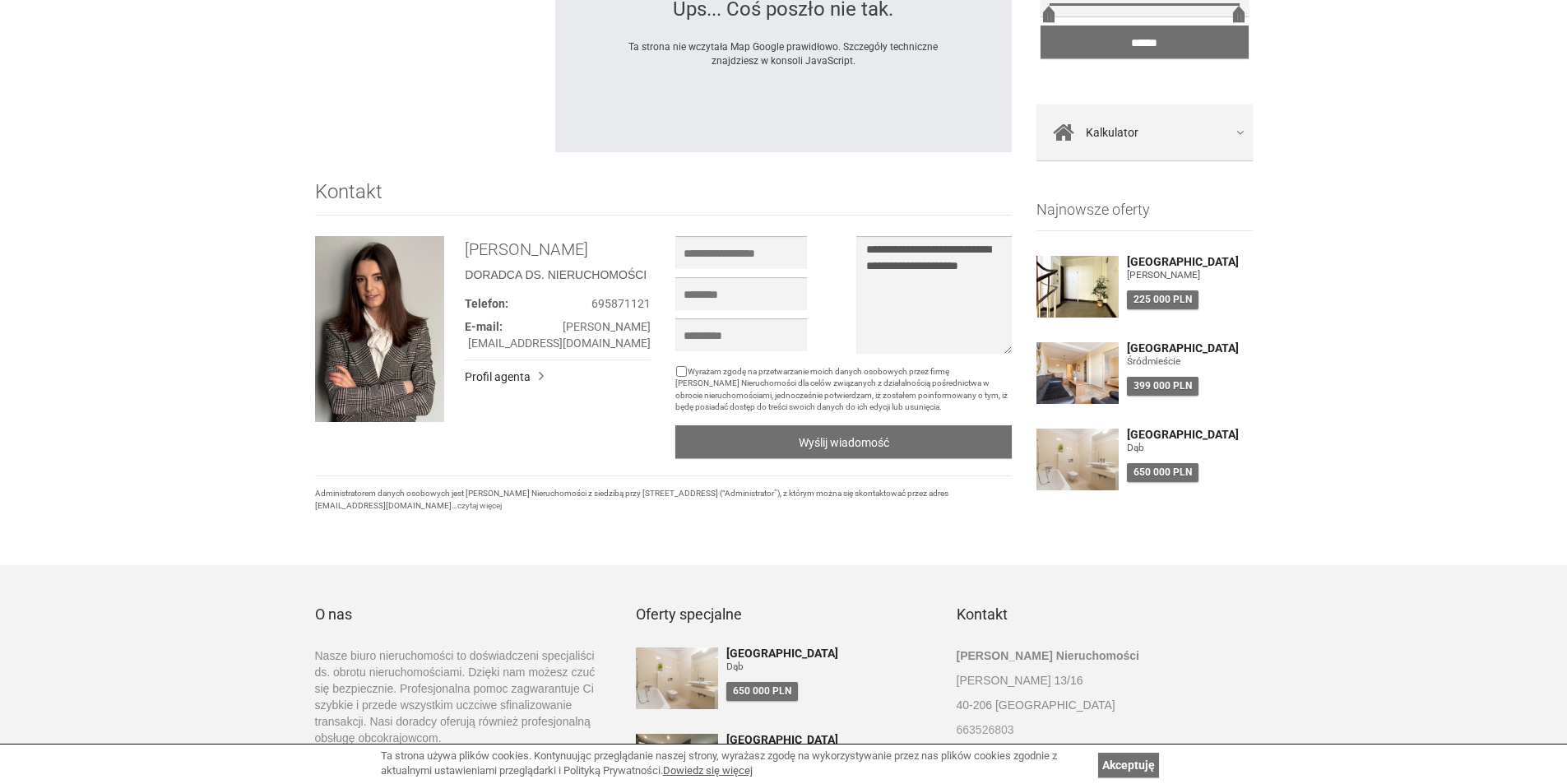
scroll to position [1809, 0]
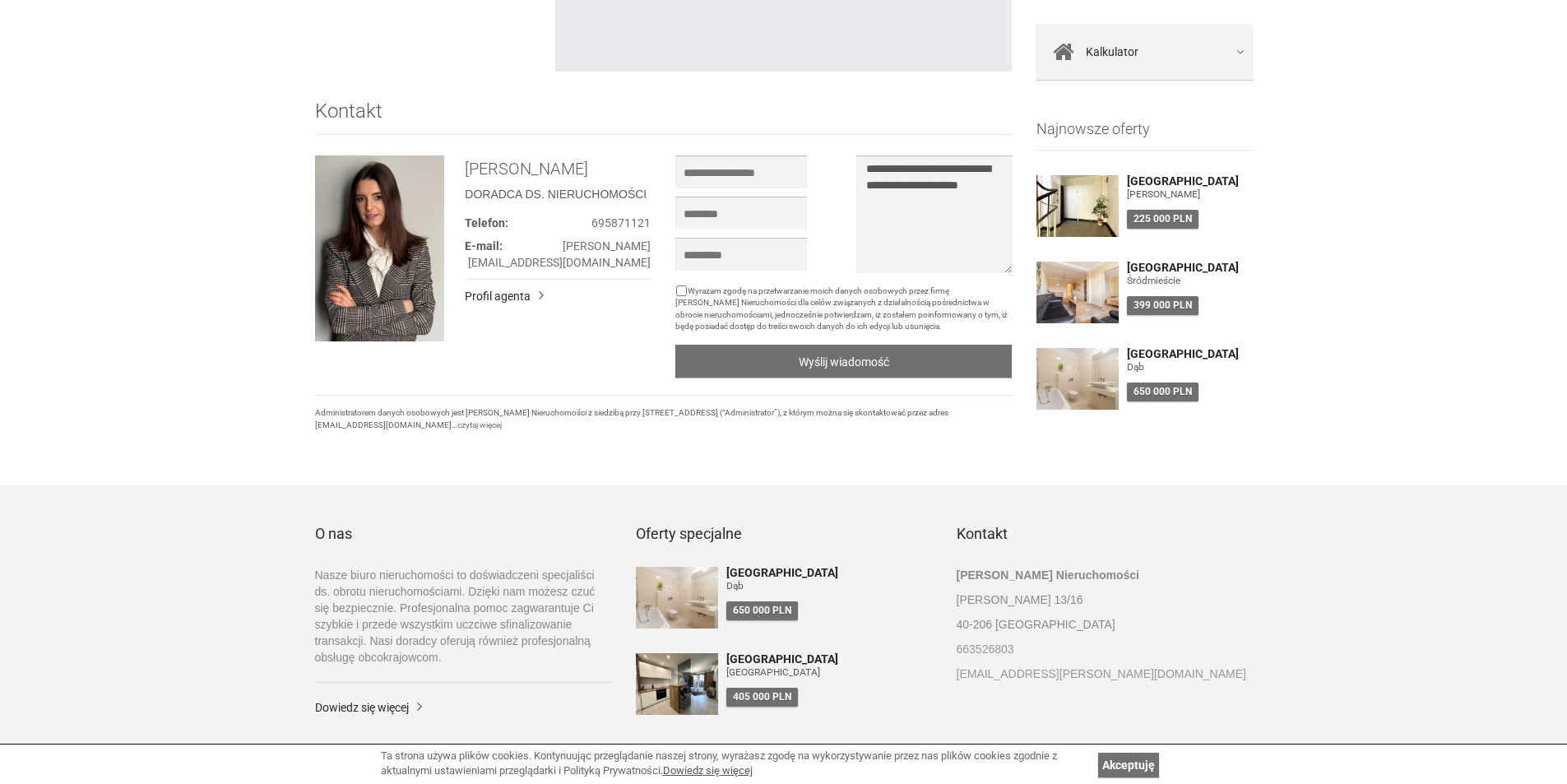
click at [1095, 284] on img at bounding box center [1078, 292] width 83 height 61
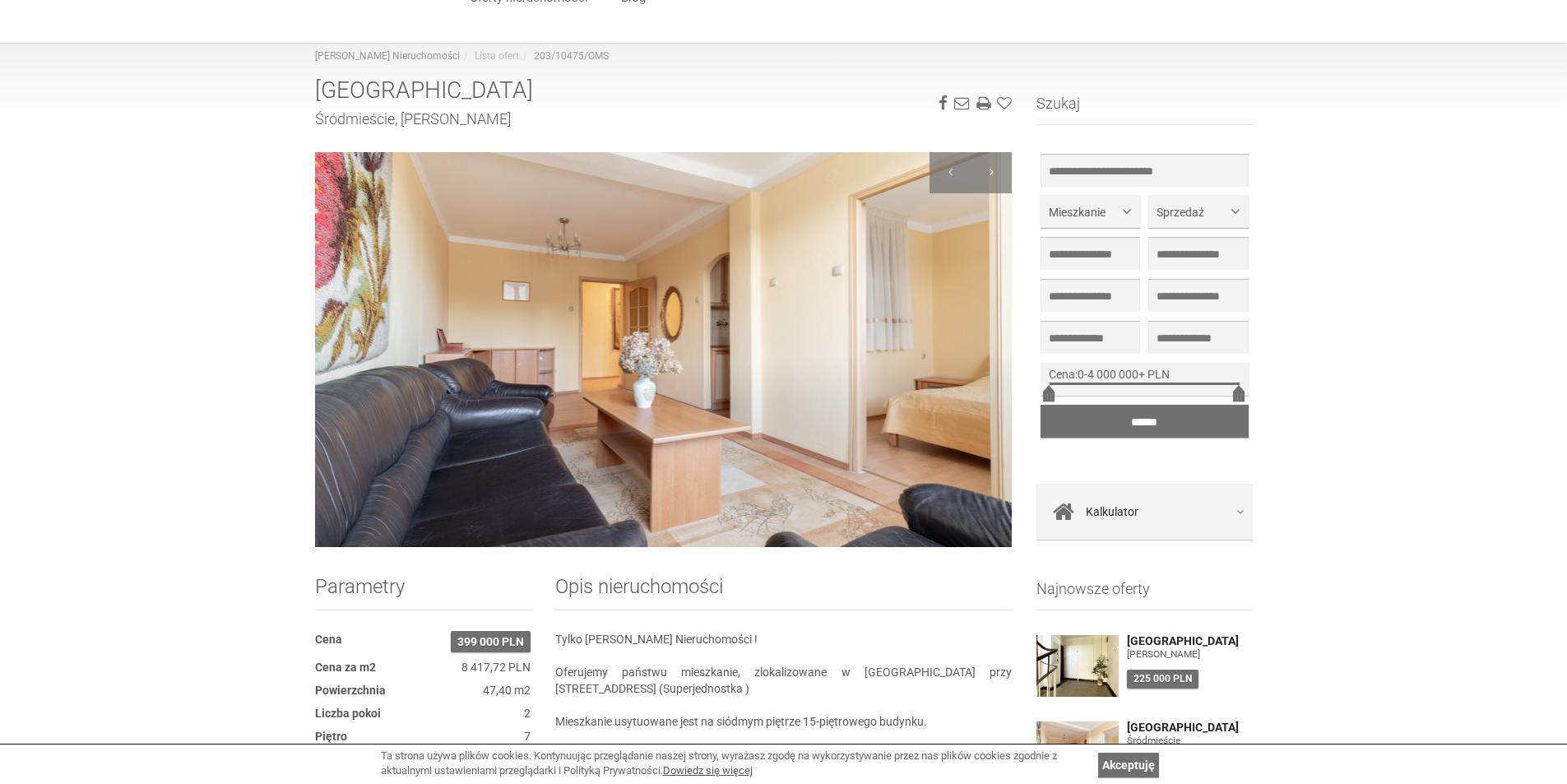
scroll to position [83, 0]
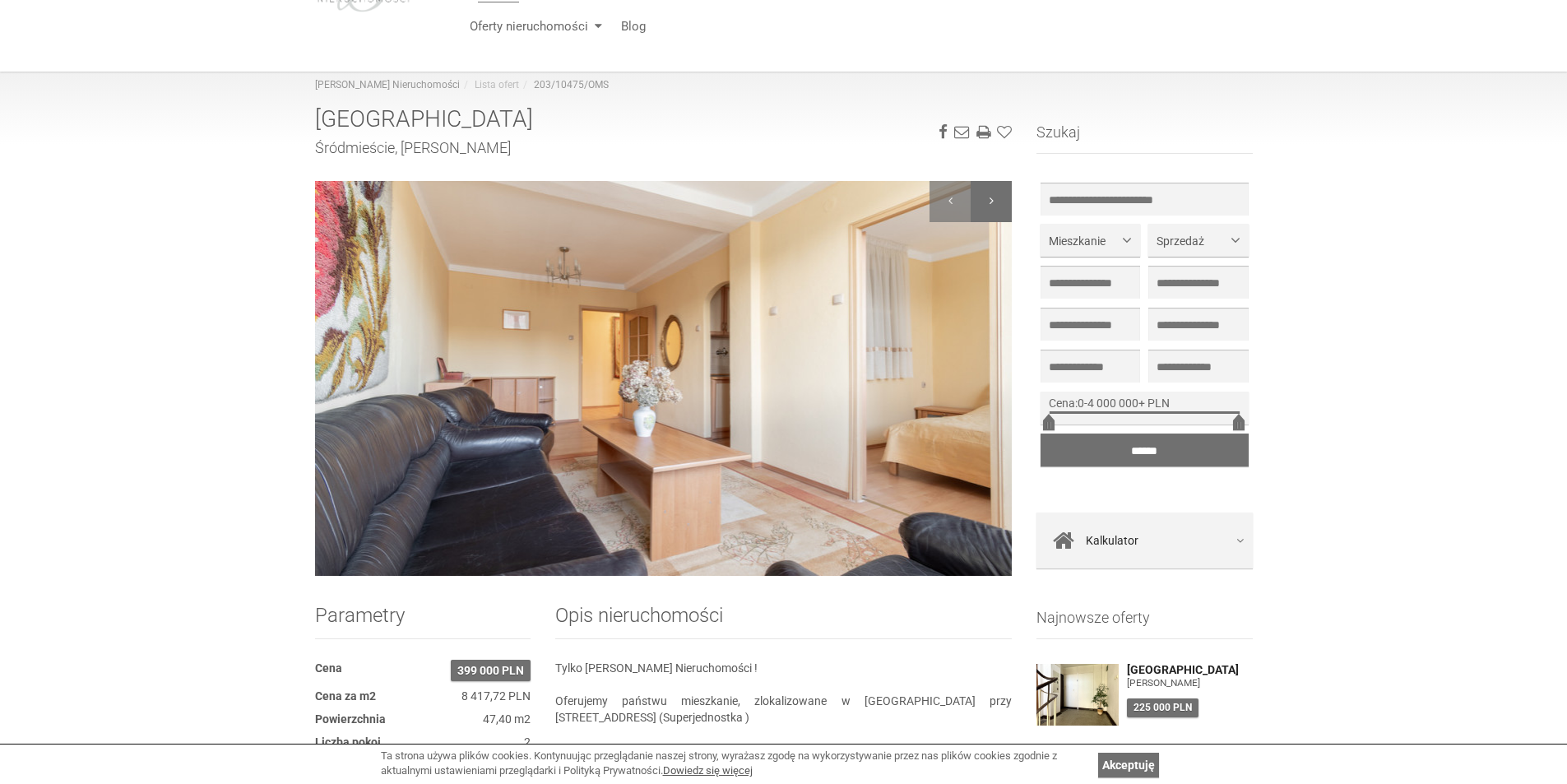
click at [985, 204] on div at bounding box center [991, 202] width 41 height 41
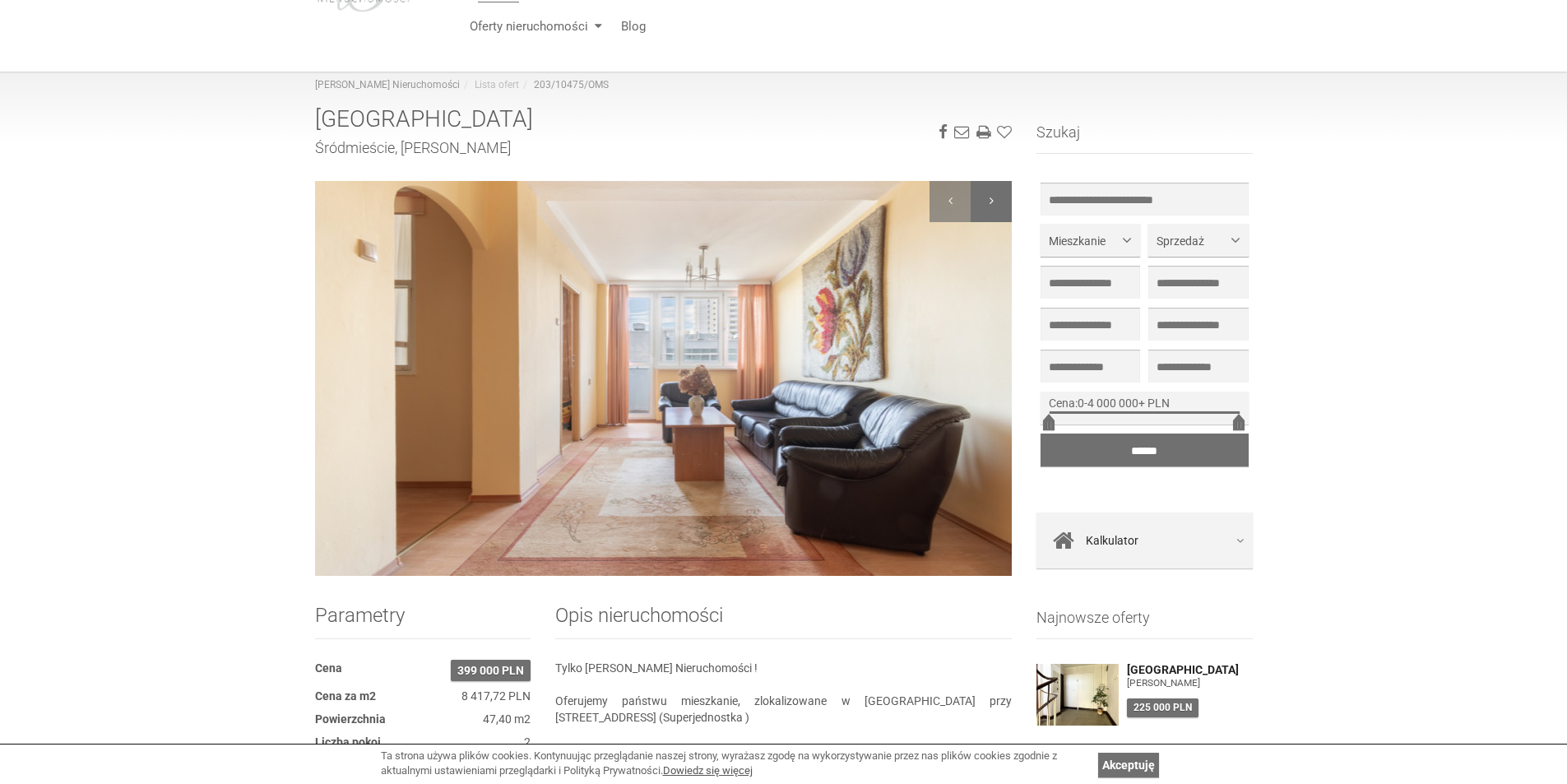
click at [979, 207] on div at bounding box center [991, 202] width 41 height 41
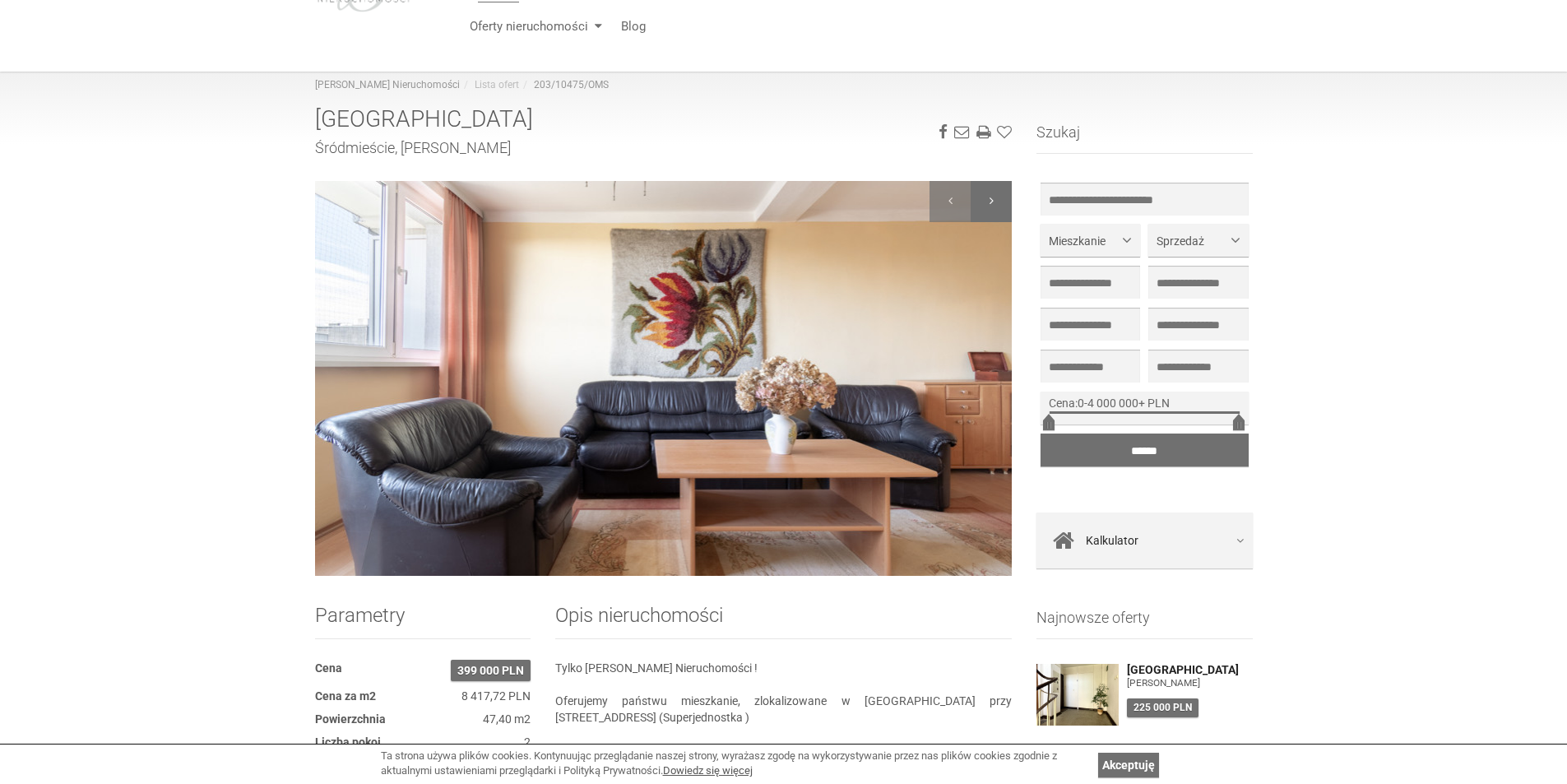
click at [979, 207] on div at bounding box center [991, 202] width 41 height 41
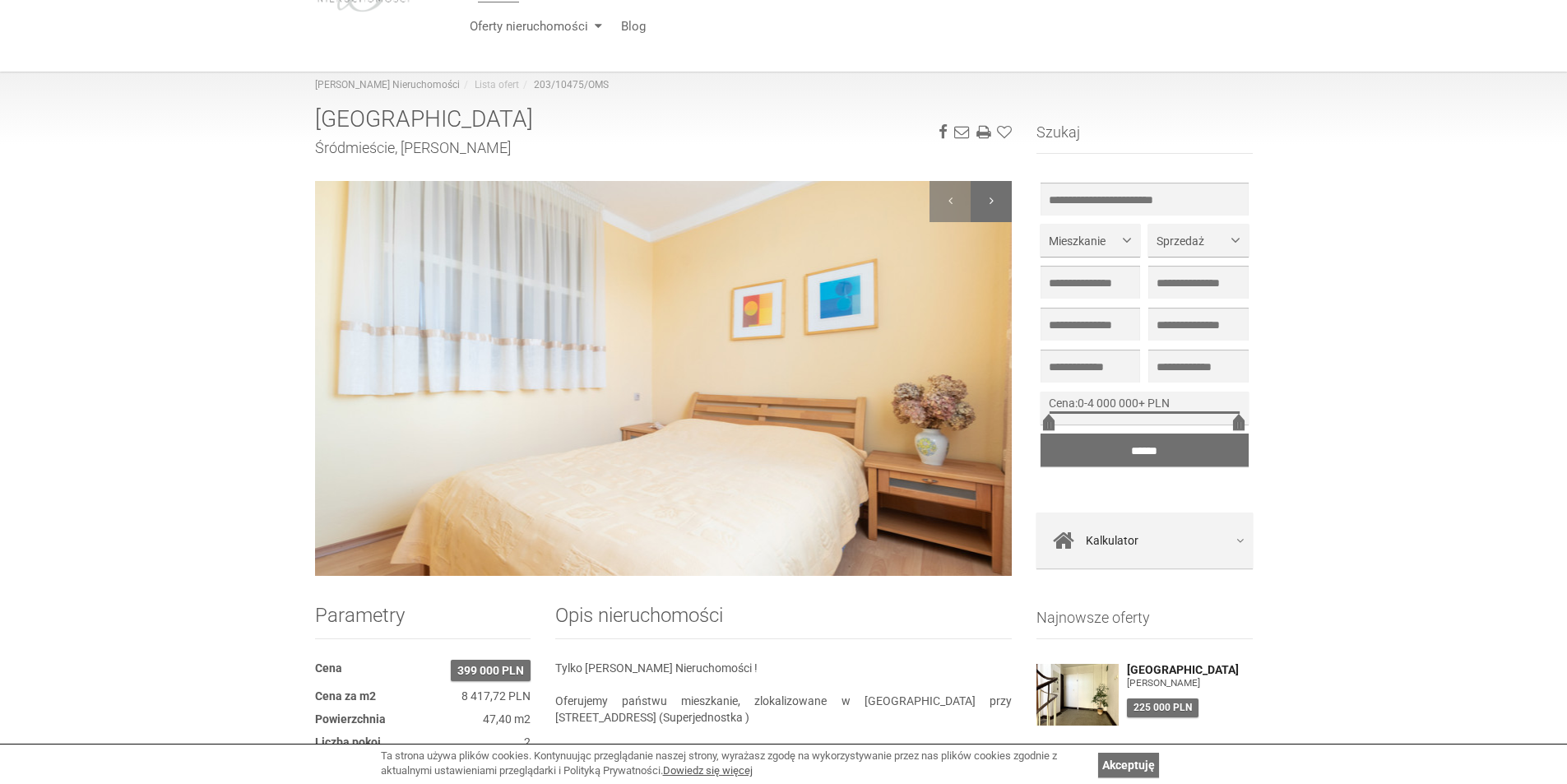
click at [979, 207] on div at bounding box center [991, 202] width 41 height 41
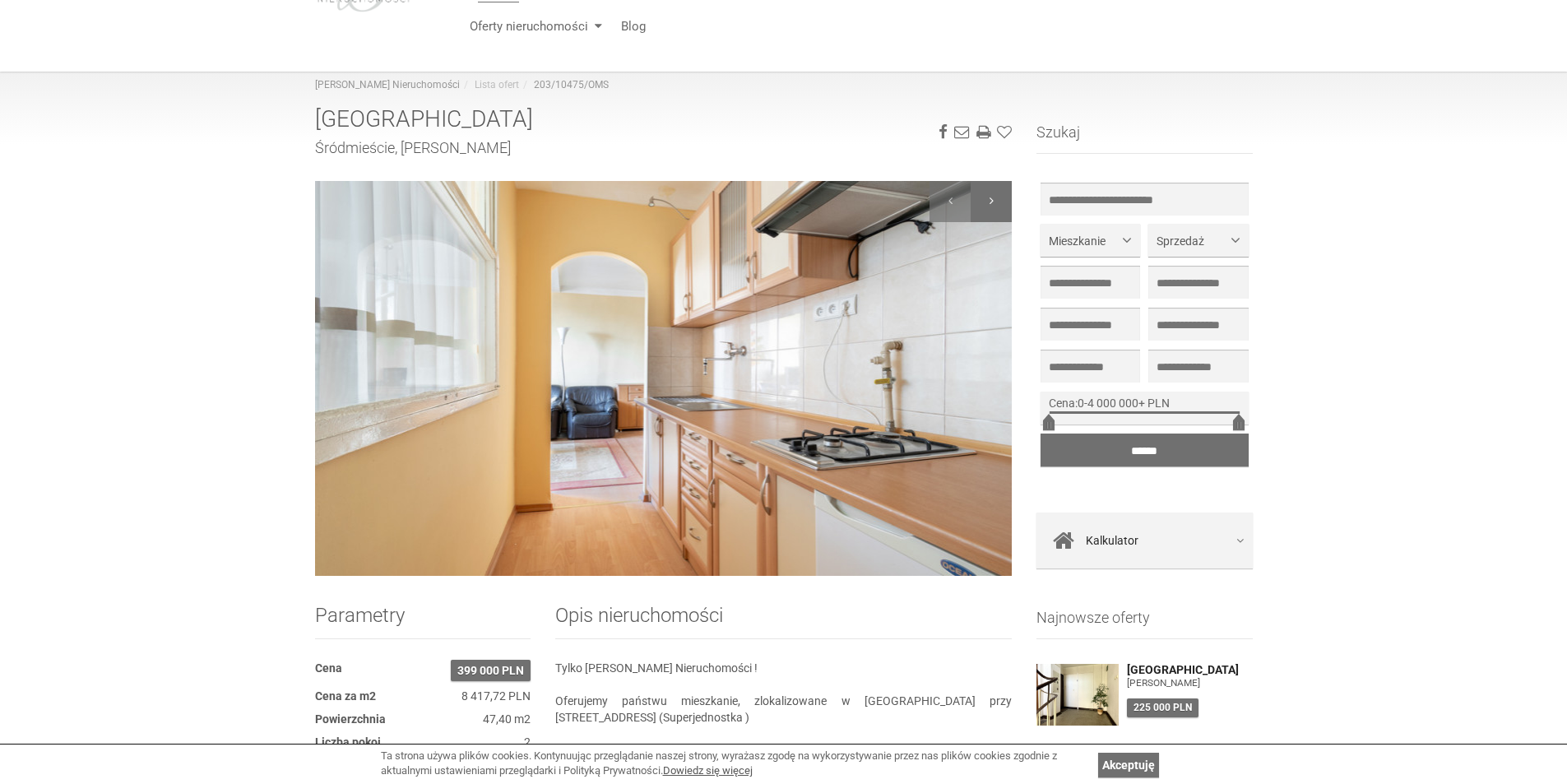
click at [979, 207] on div at bounding box center [991, 202] width 41 height 41
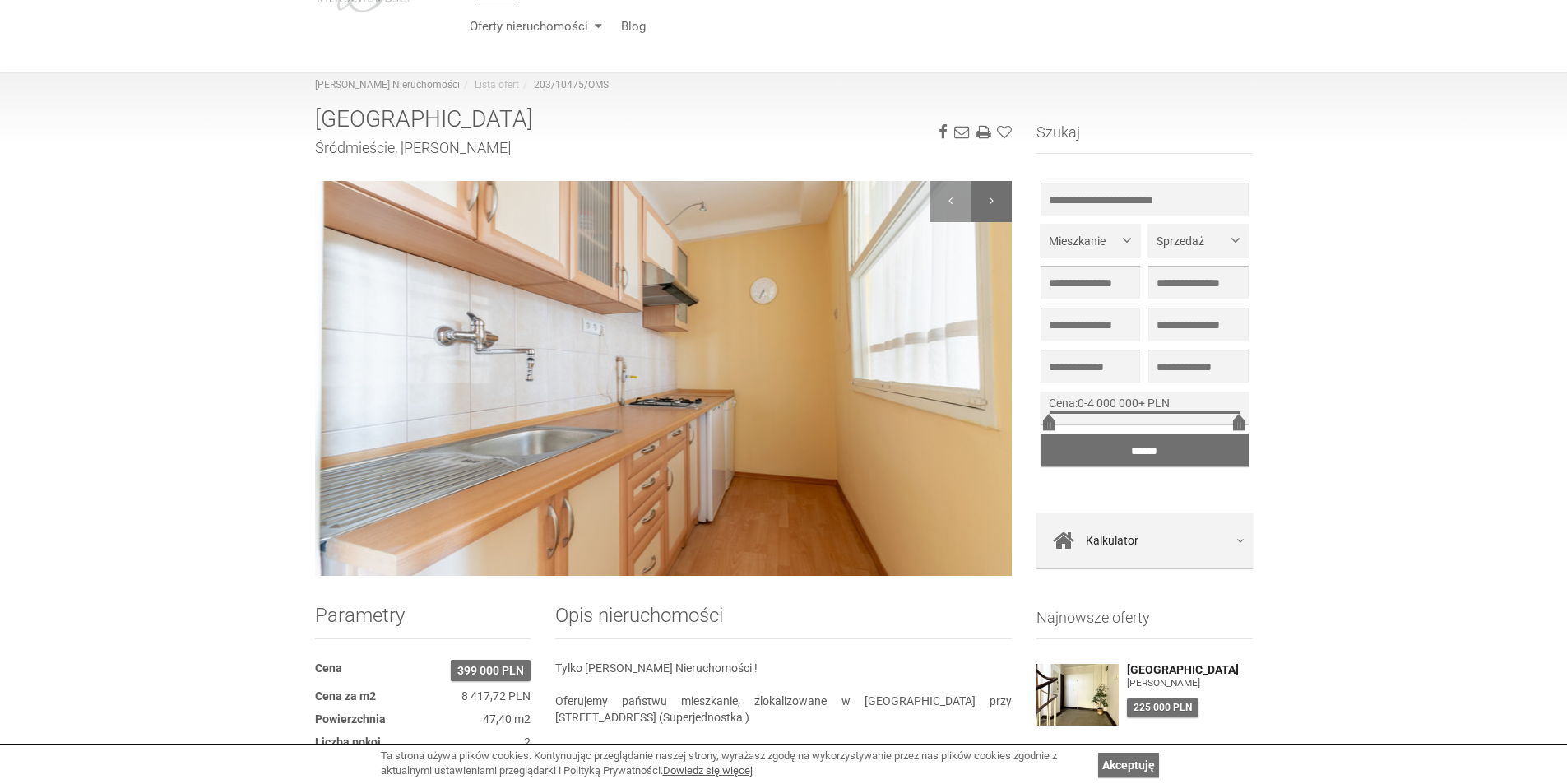
click at [979, 207] on div at bounding box center [991, 202] width 41 height 41
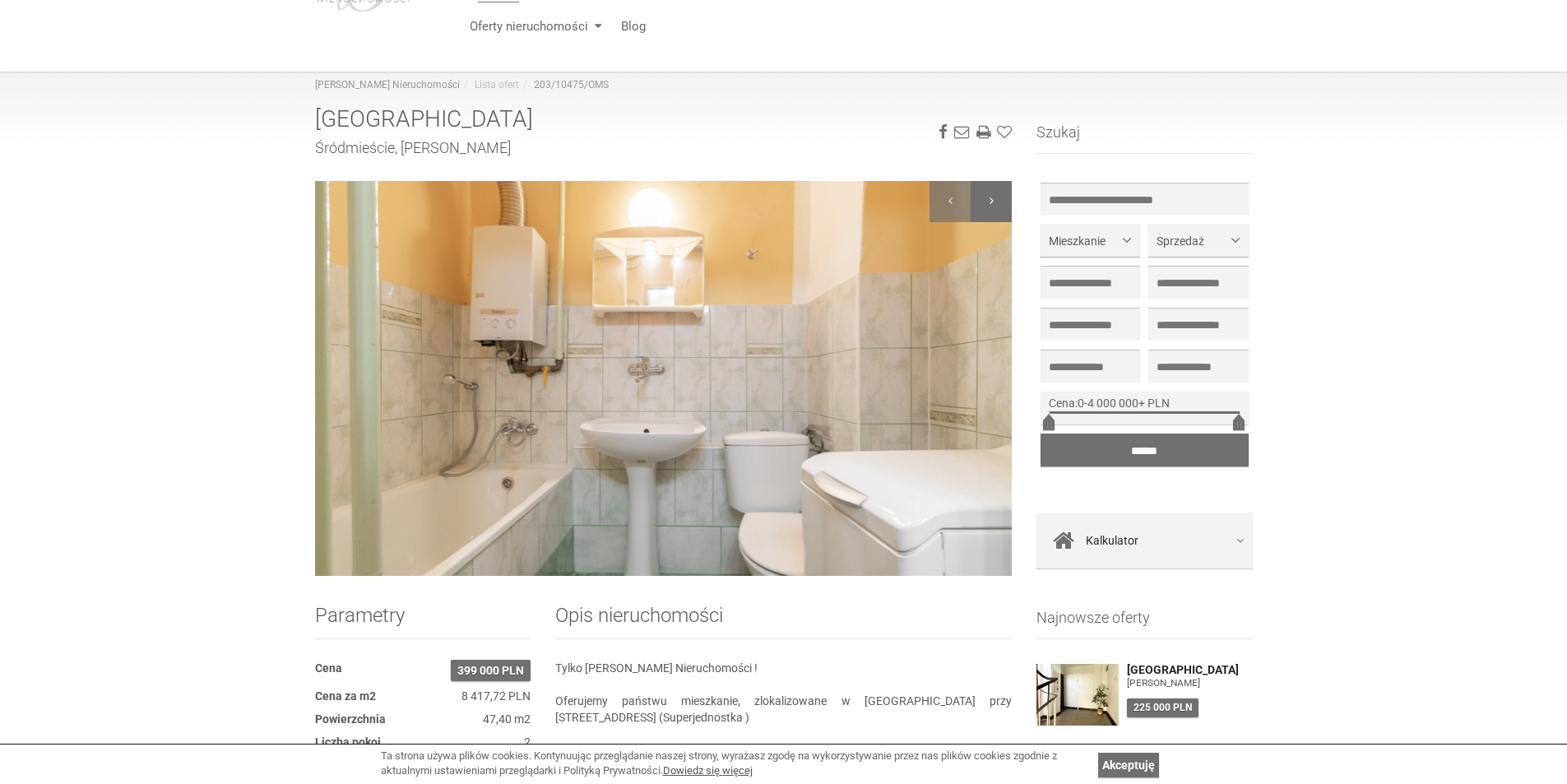
click at [979, 207] on div at bounding box center [991, 202] width 41 height 41
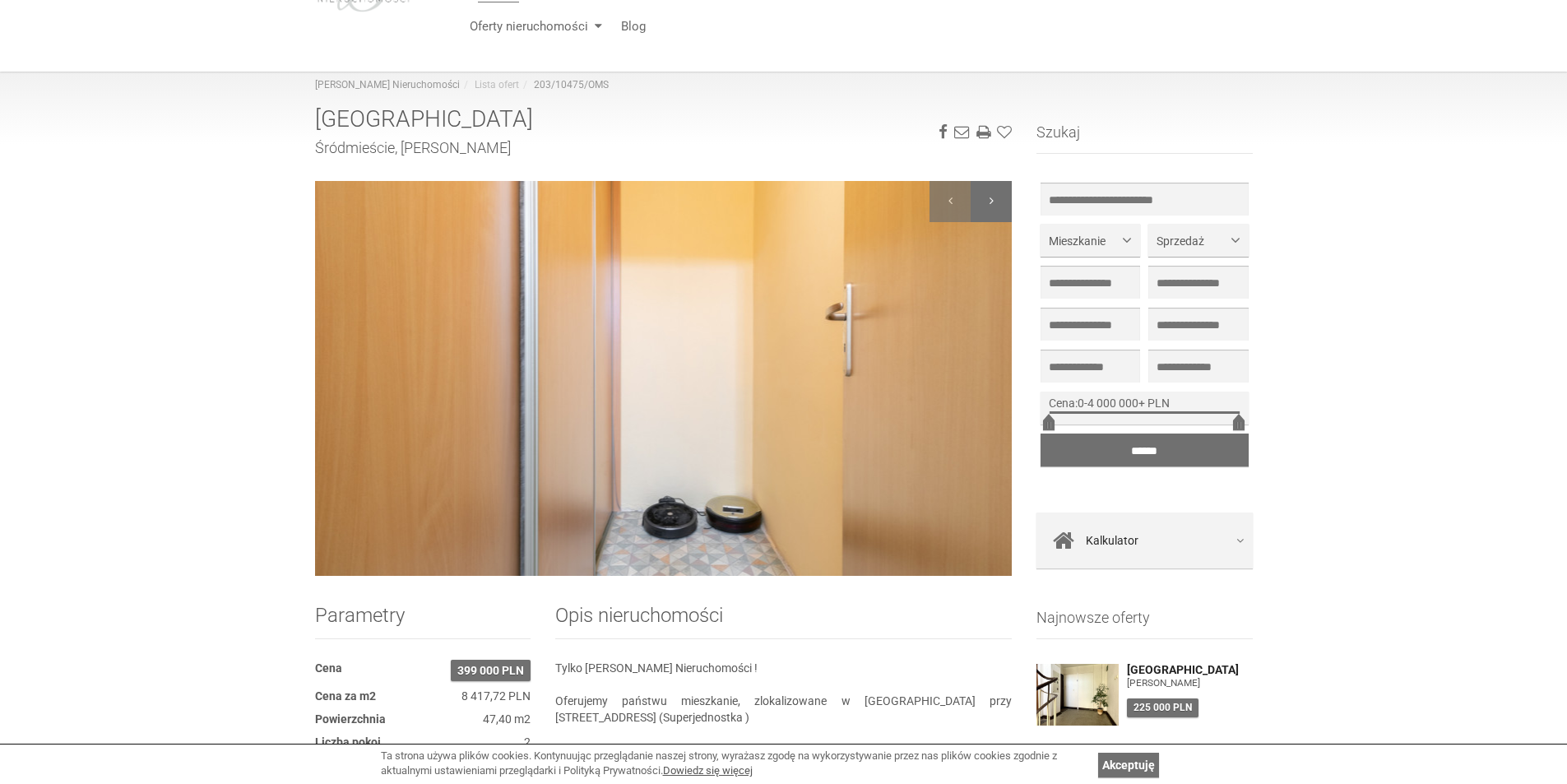
click at [979, 207] on div at bounding box center [991, 202] width 41 height 41
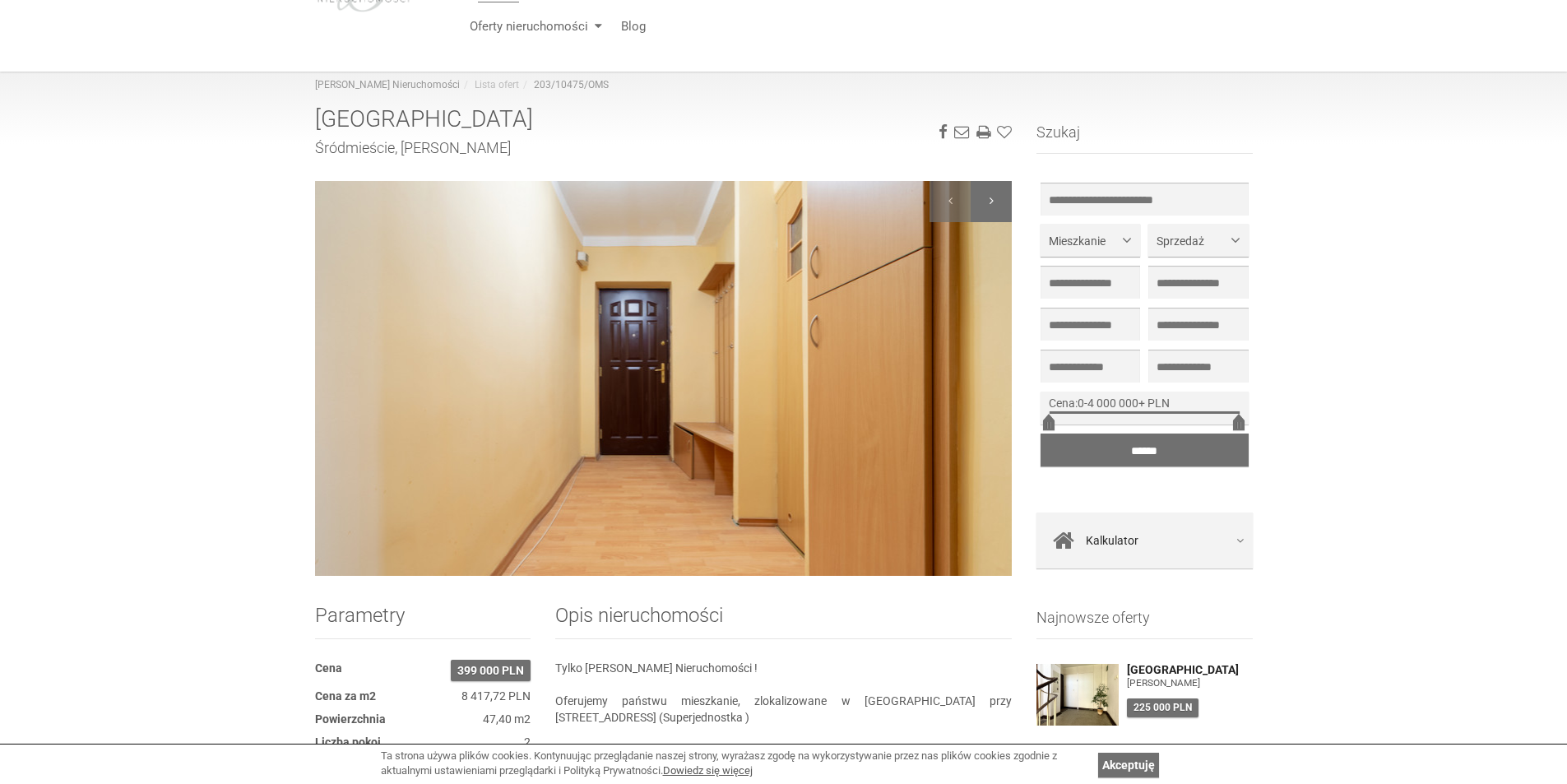
click at [979, 207] on div at bounding box center [991, 202] width 41 height 41
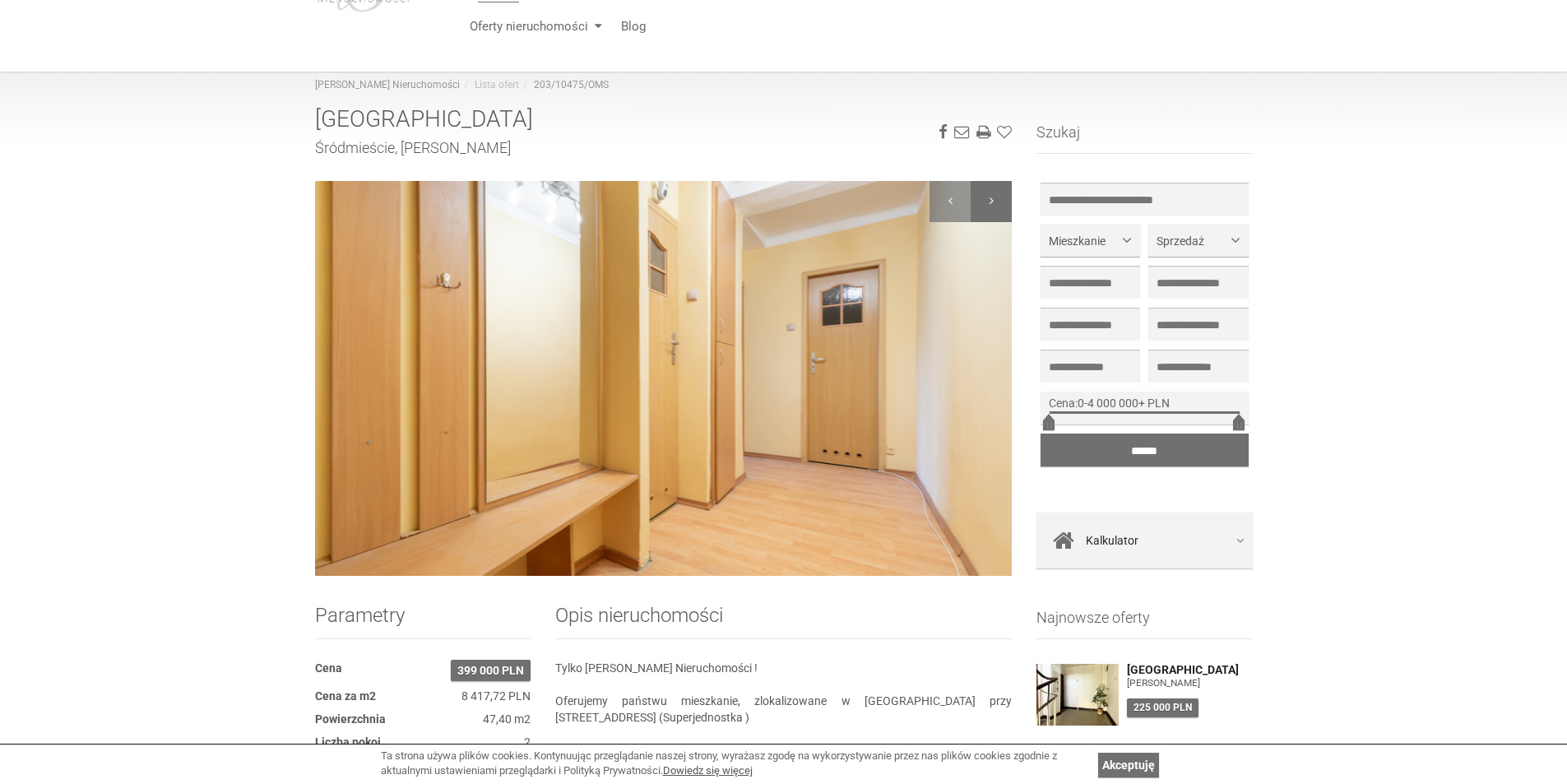
click at [979, 207] on div at bounding box center [991, 202] width 41 height 41
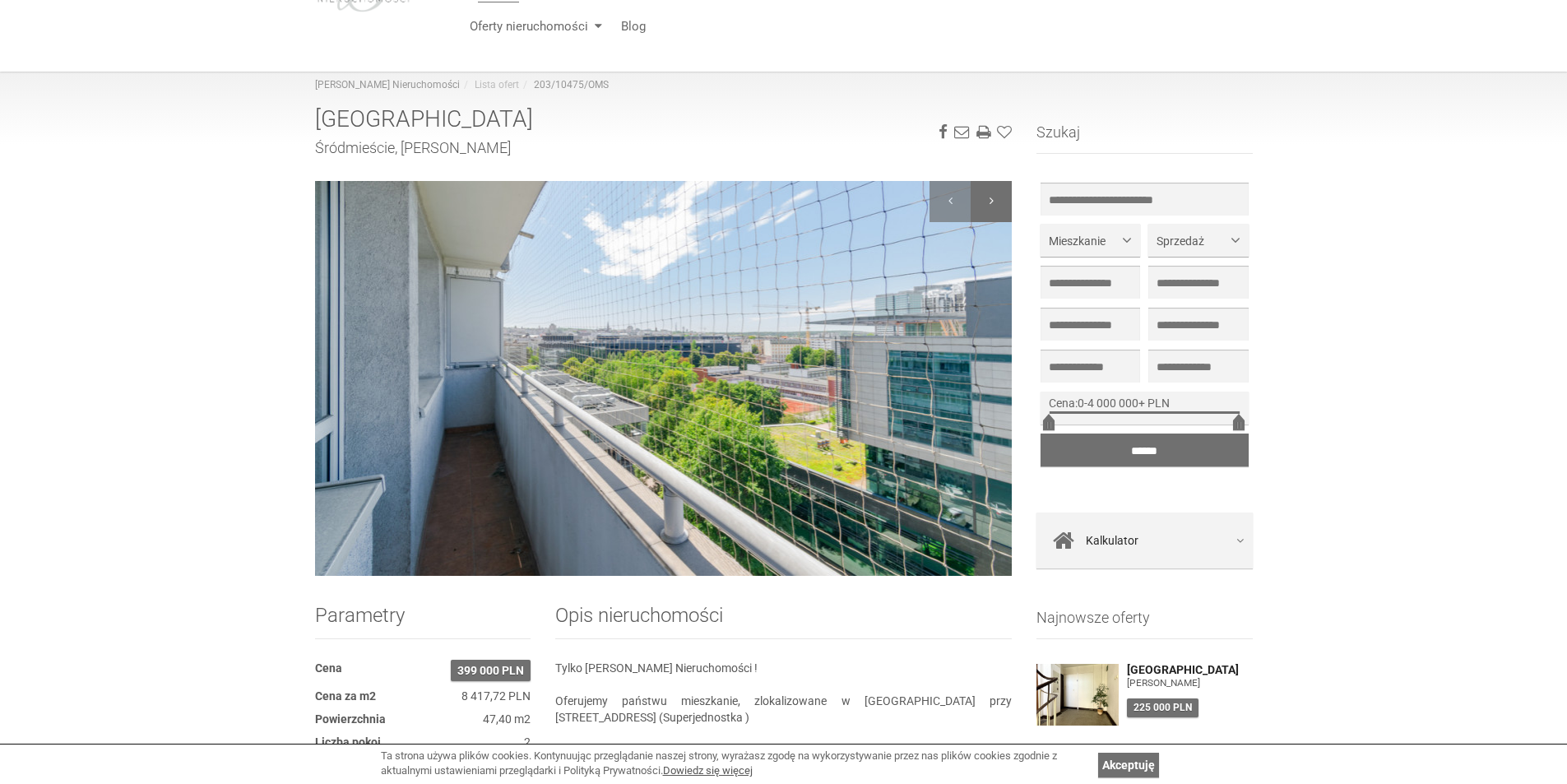
click at [979, 207] on div at bounding box center [991, 202] width 41 height 41
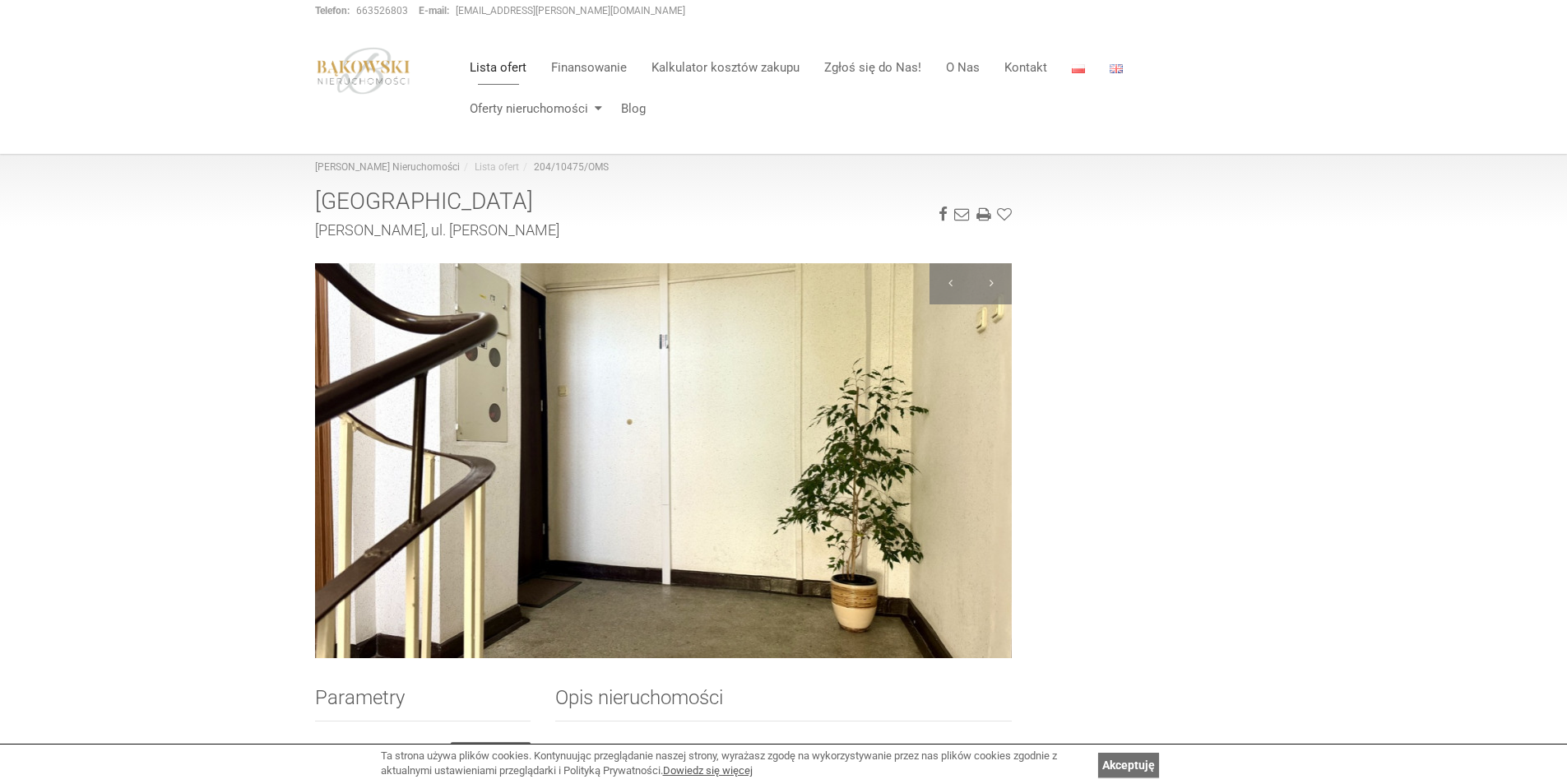
scroll to position [1809, 0]
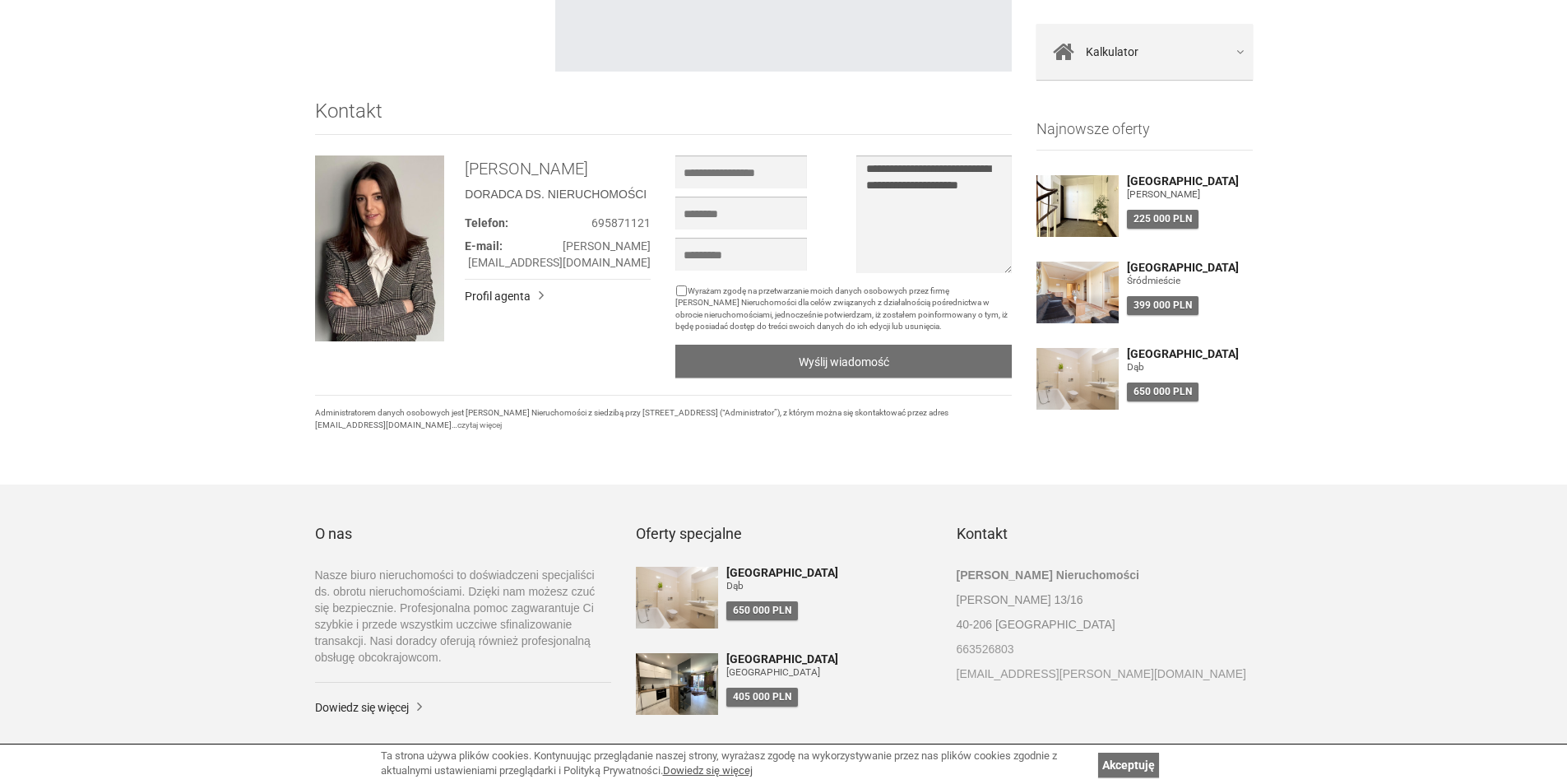
click at [671, 692] on img at bounding box center [677, 683] width 83 height 61
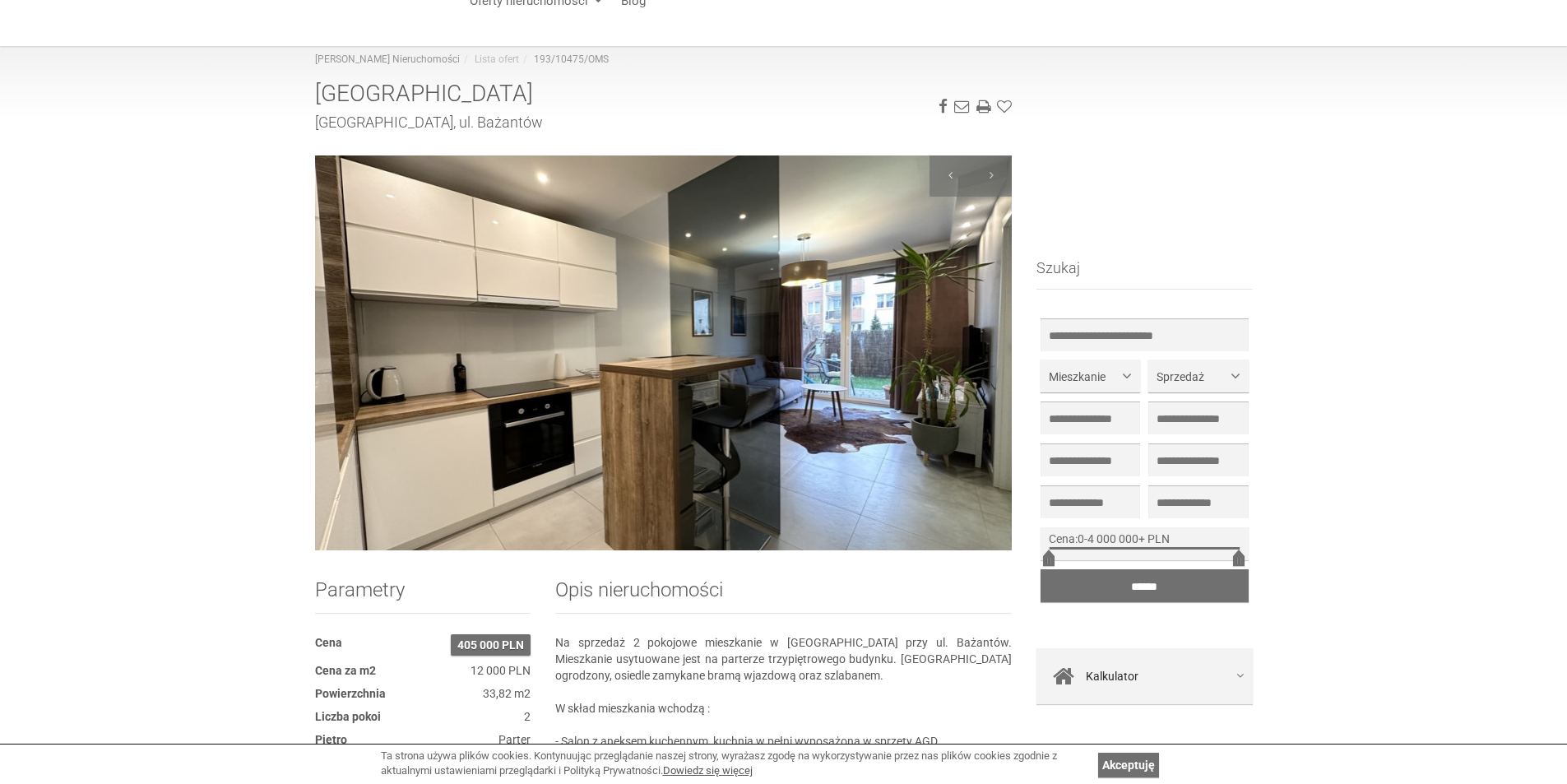
scroll to position [83, 0]
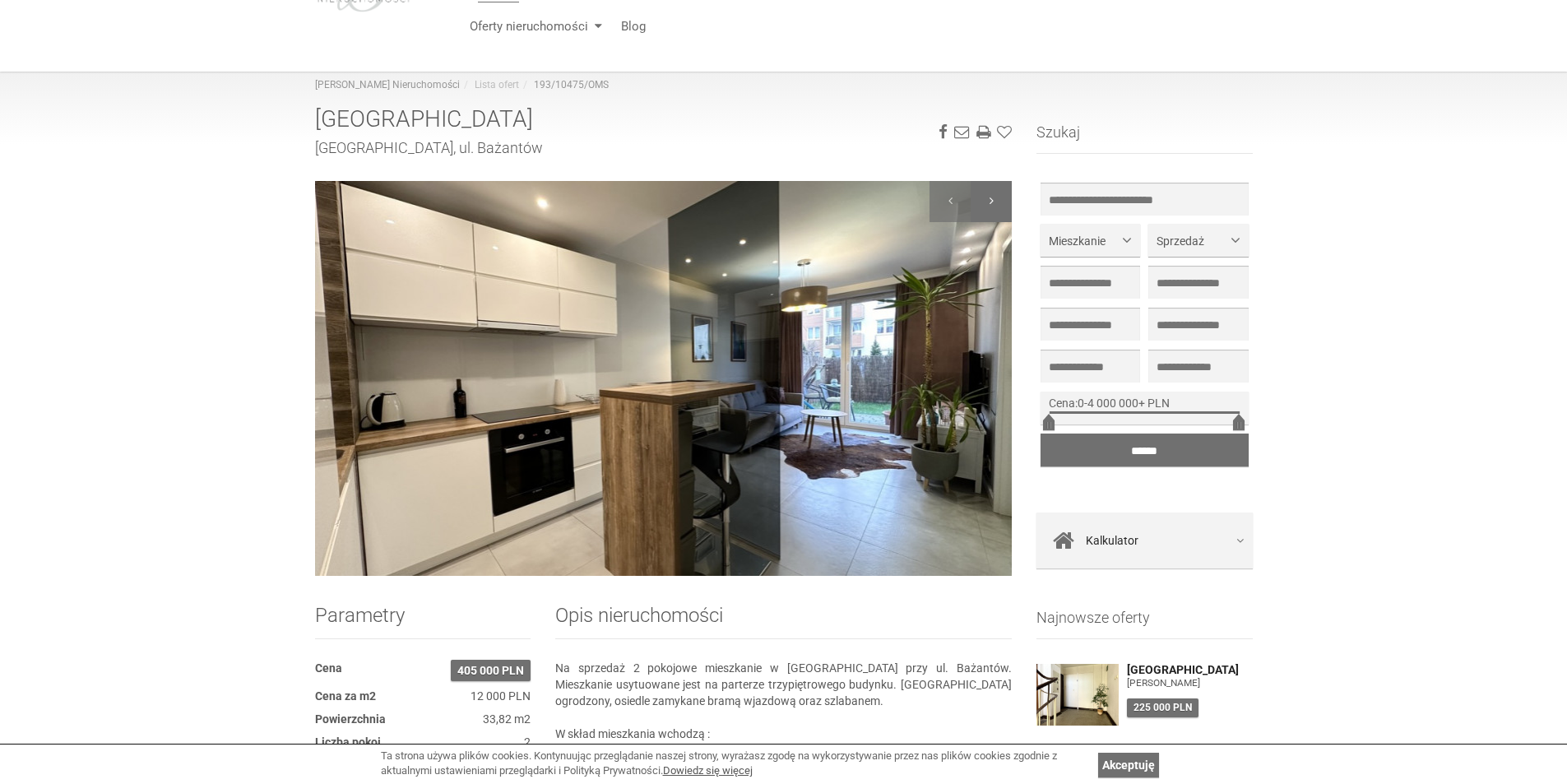
click at [982, 202] on div at bounding box center [991, 202] width 41 height 41
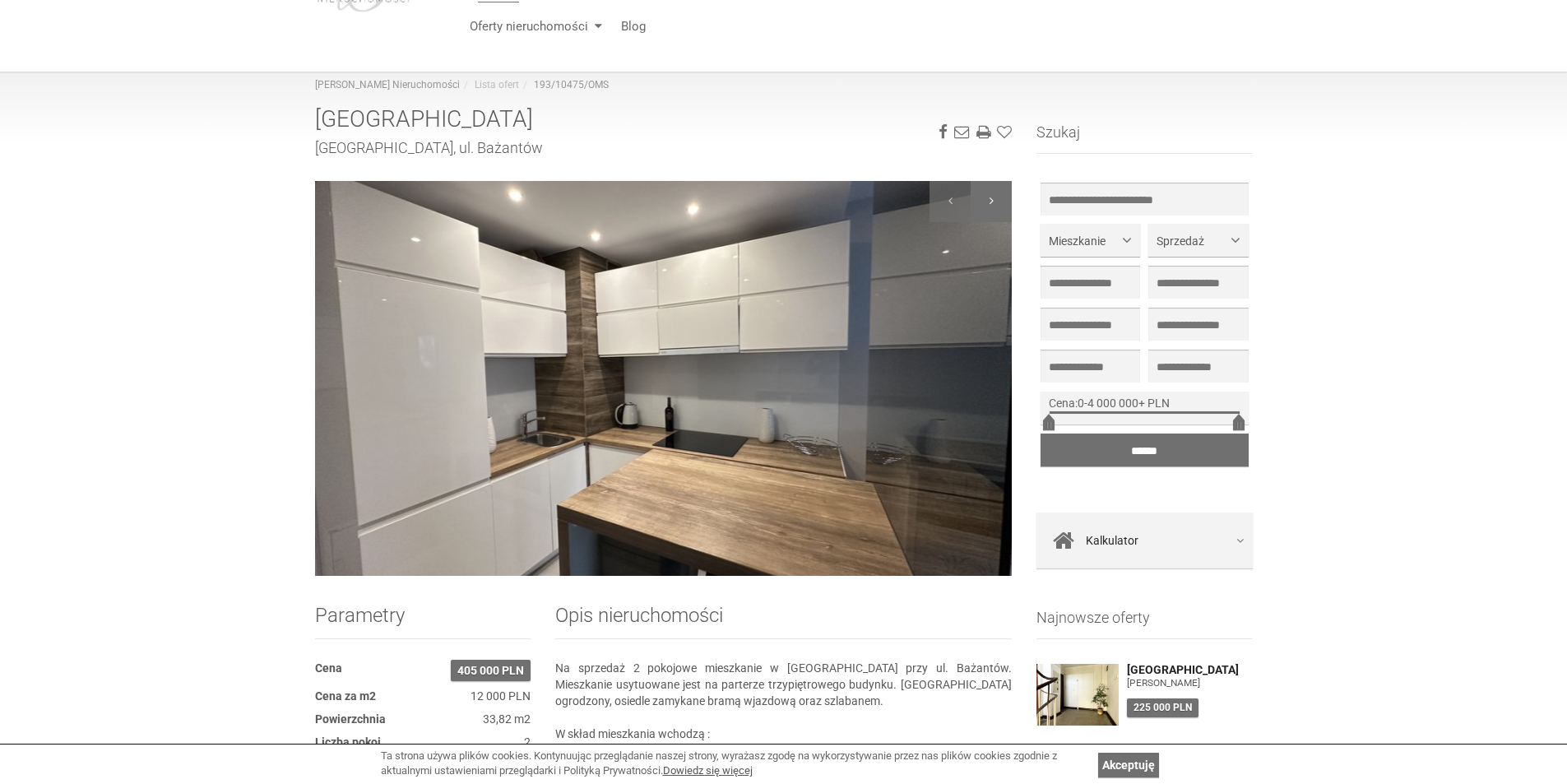
click at [982, 202] on div at bounding box center [991, 202] width 41 height 41
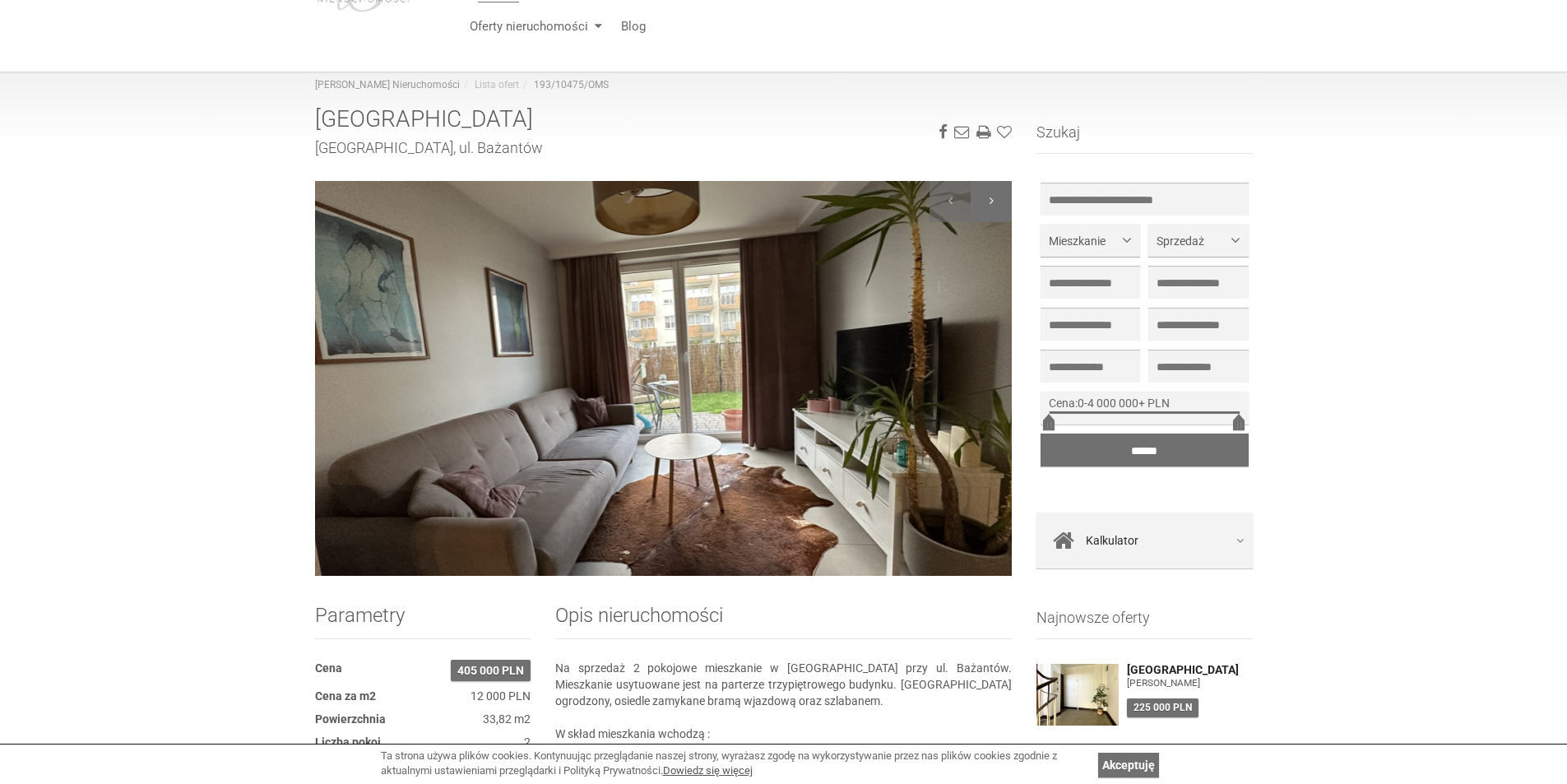
click at [985, 202] on div at bounding box center [991, 202] width 41 height 41
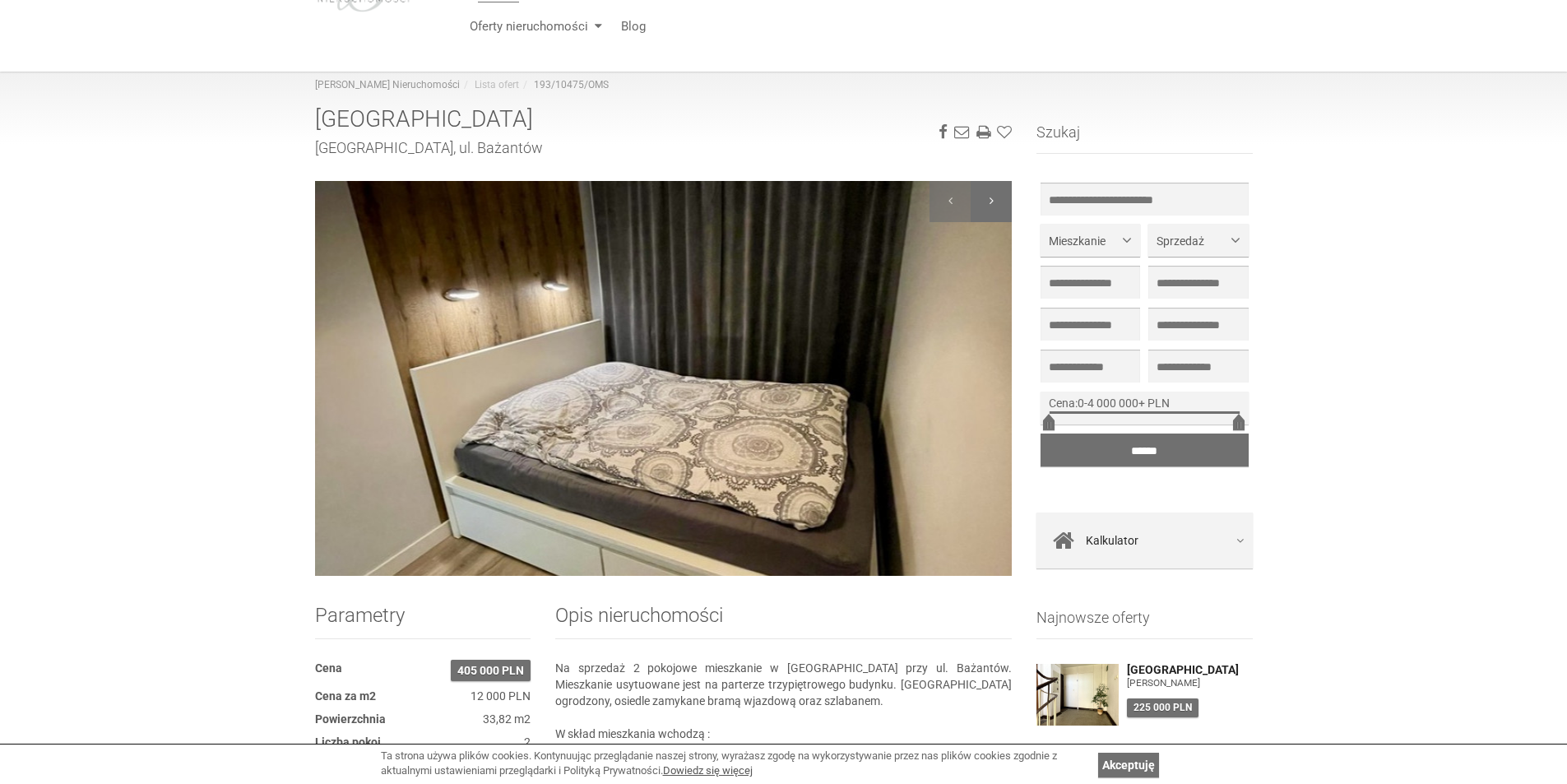
click at [985, 202] on div at bounding box center [991, 202] width 41 height 41
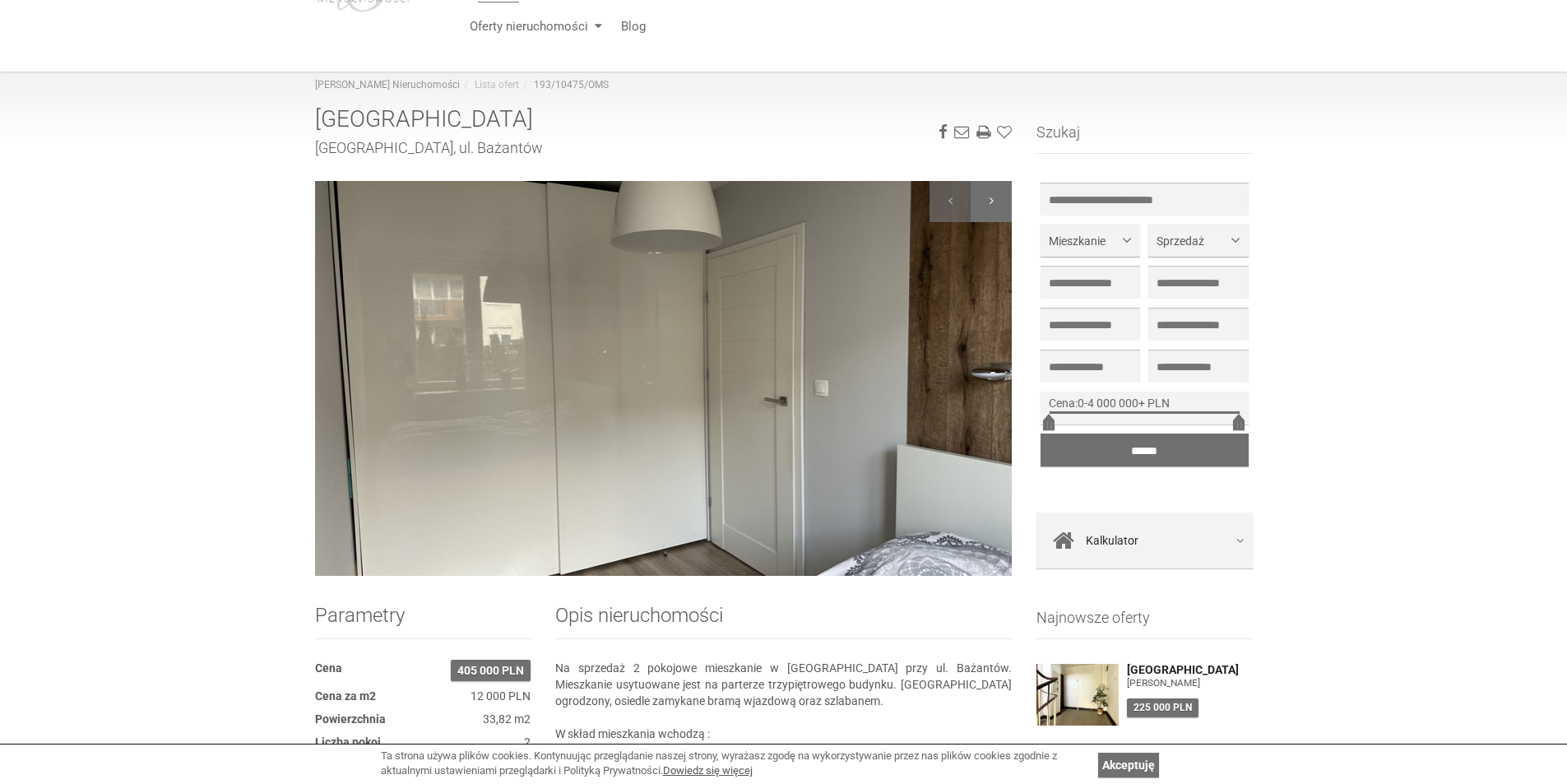
click at [985, 202] on div at bounding box center [991, 202] width 41 height 41
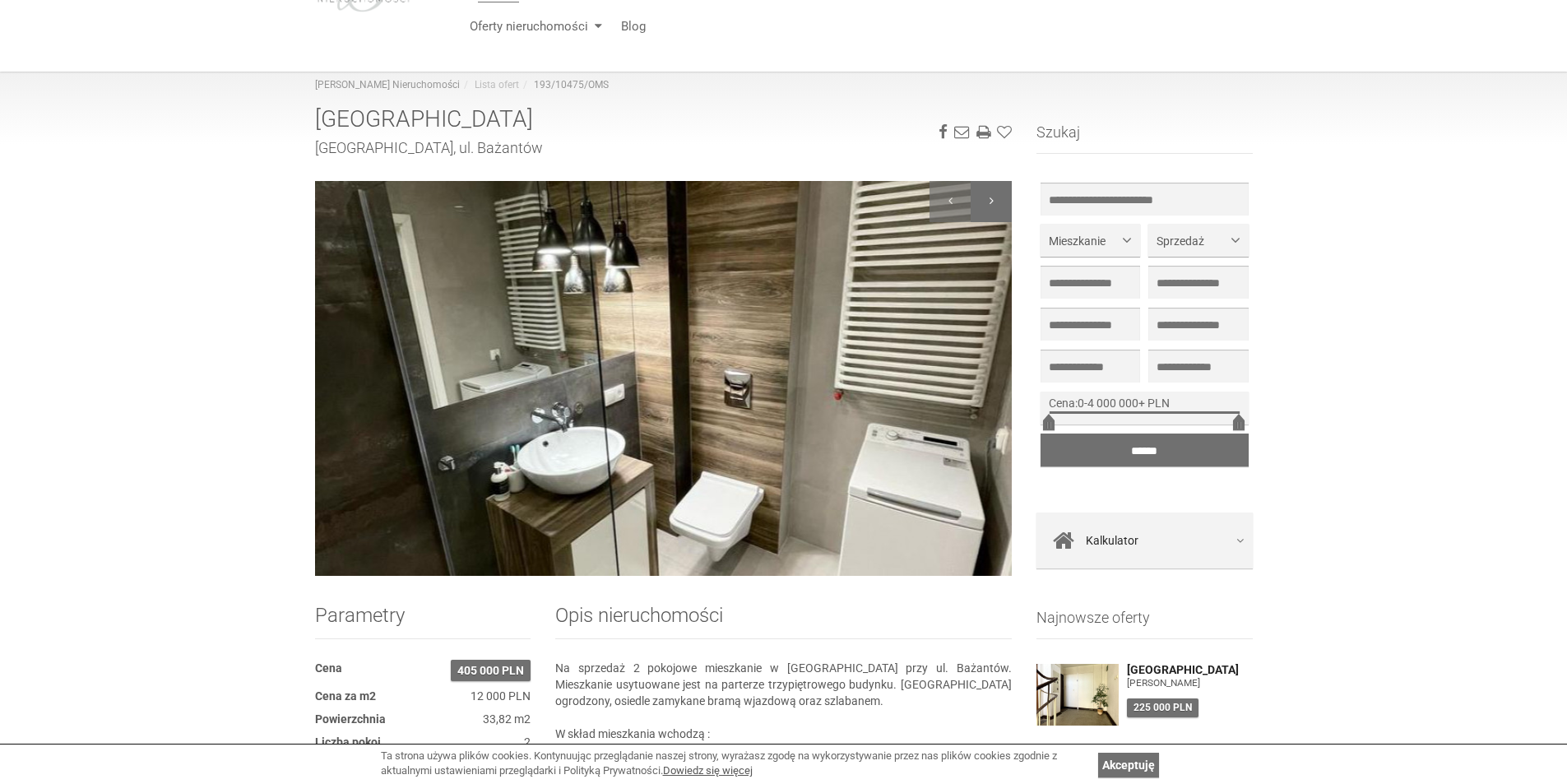
click at [985, 202] on div at bounding box center [991, 202] width 41 height 41
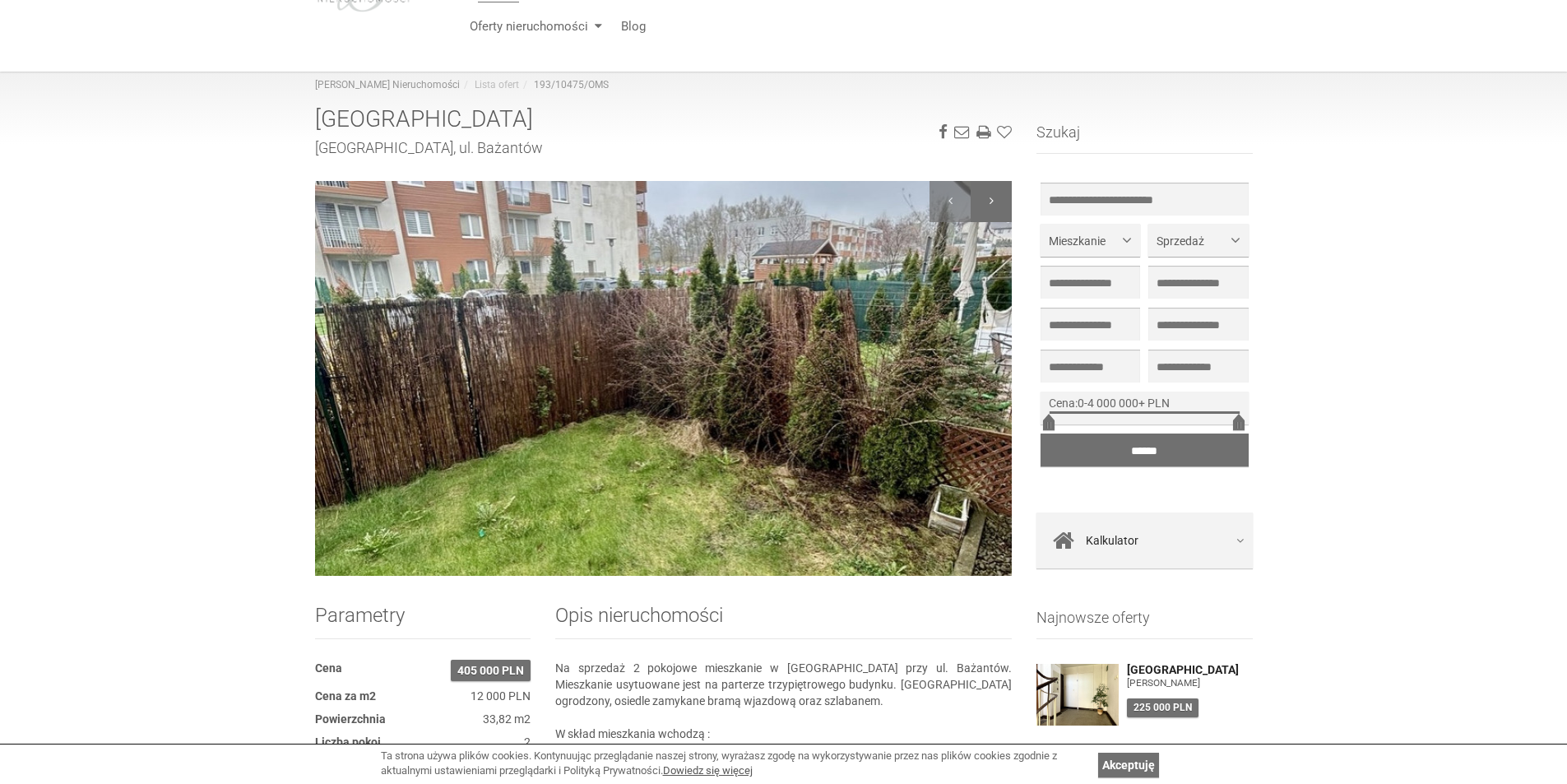
click at [985, 202] on div at bounding box center [991, 202] width 41 height 41
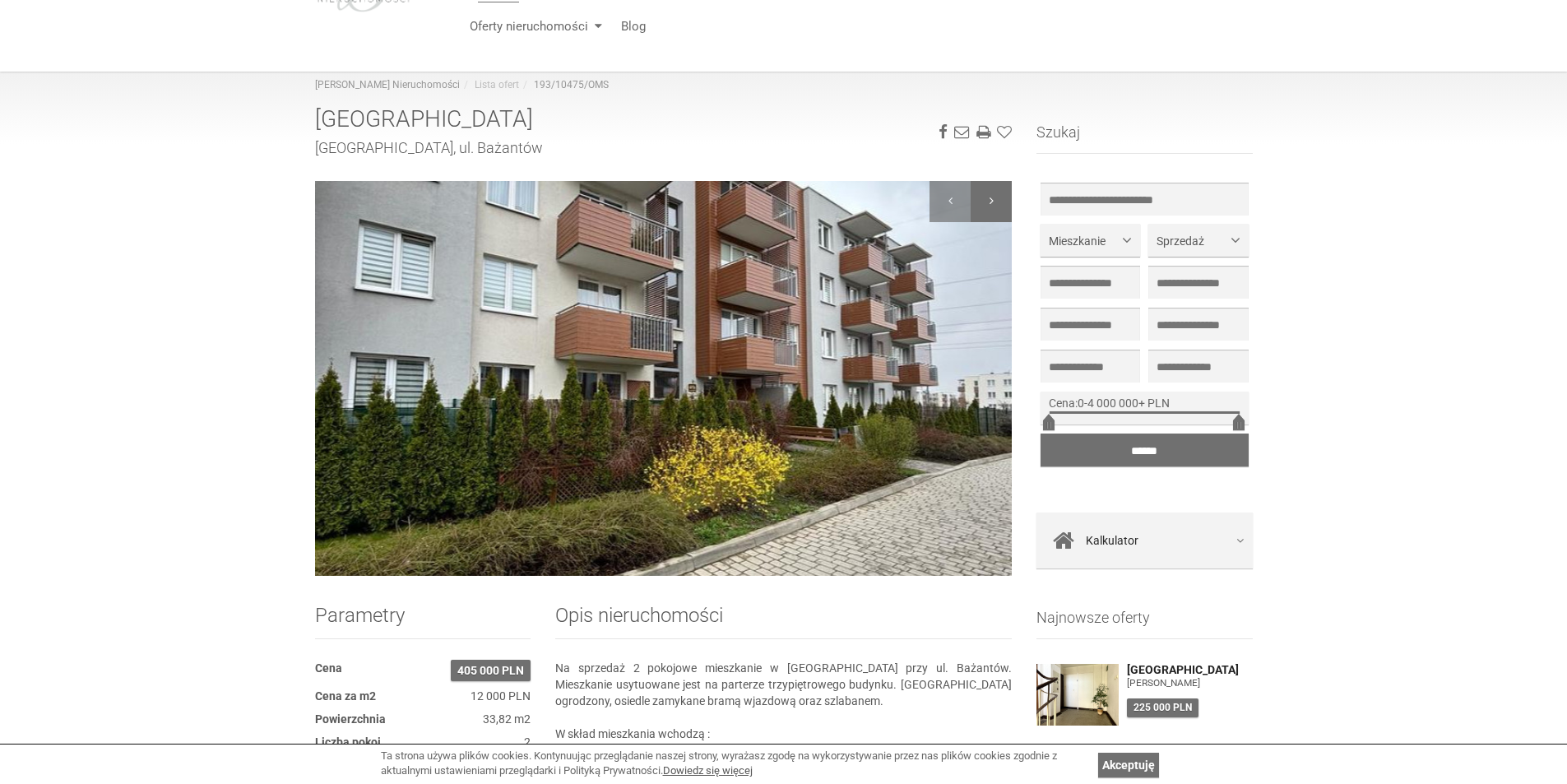
click at [985, 202] on div at bounding box center [991, 202] width 41 height 41
